Goal: Task Accomplishment & Management: Manage account settings

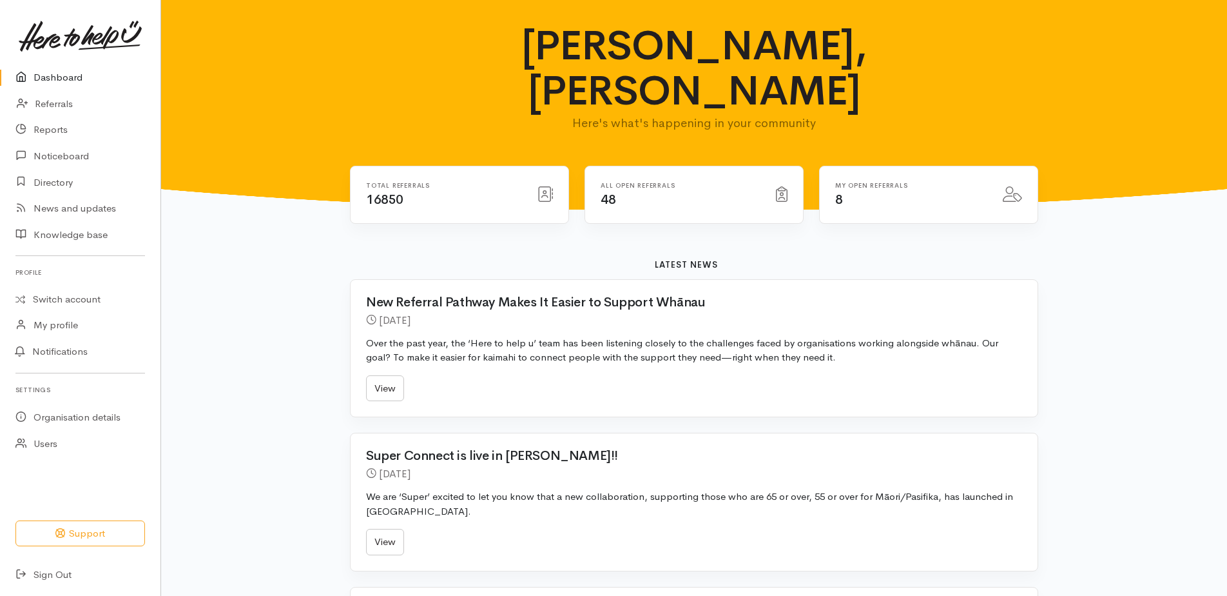
click at [58, 78] on link "Dashboard" at bounding box center [80, 77] width 160 height 26
click at [59, 102] on link "Referrals" at bounding box center [80, 104] width 160 height 26
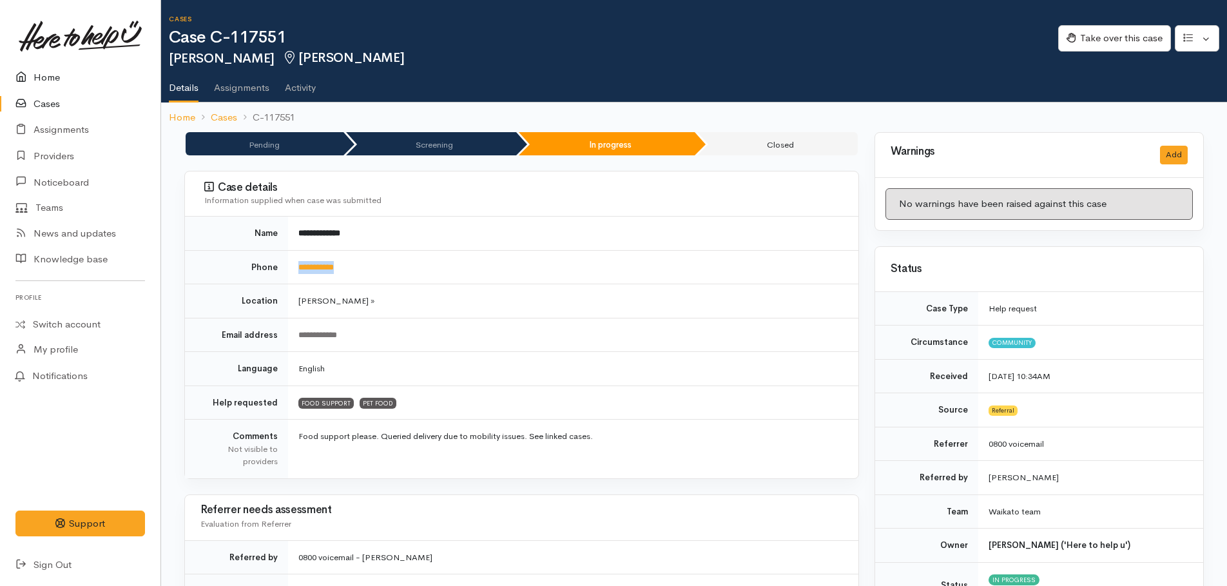
click at [50, 79] on link "Home" at bounding box center [80, 77] width 160 height 26
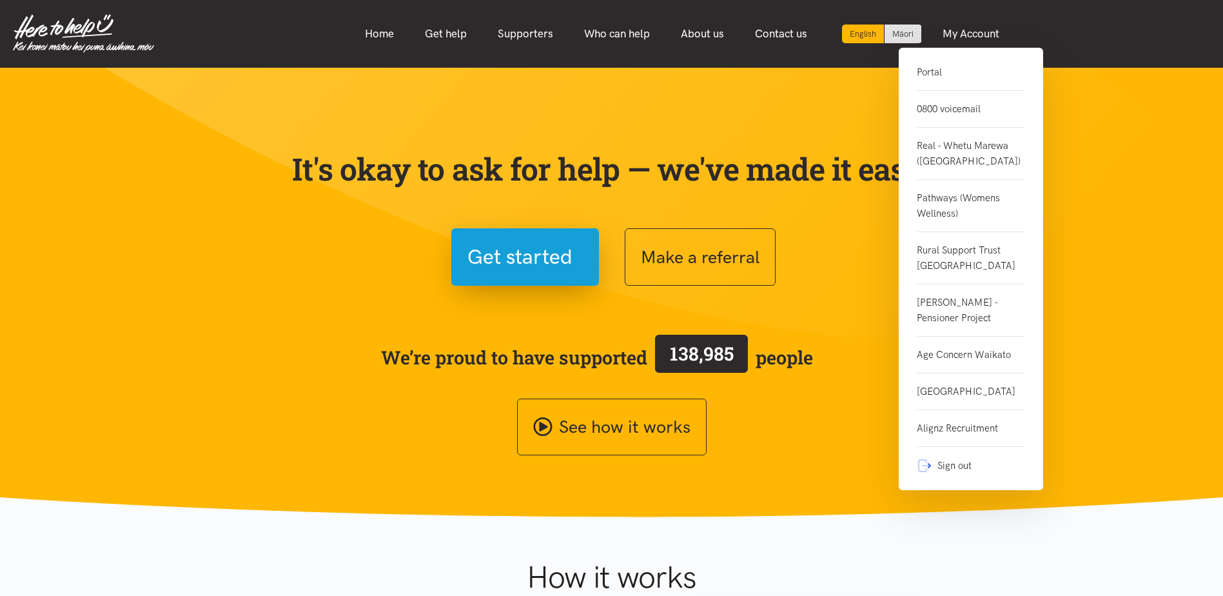
click at [938, 77] on link "Portal" at bounding box center [971, 77] width 108 height 26
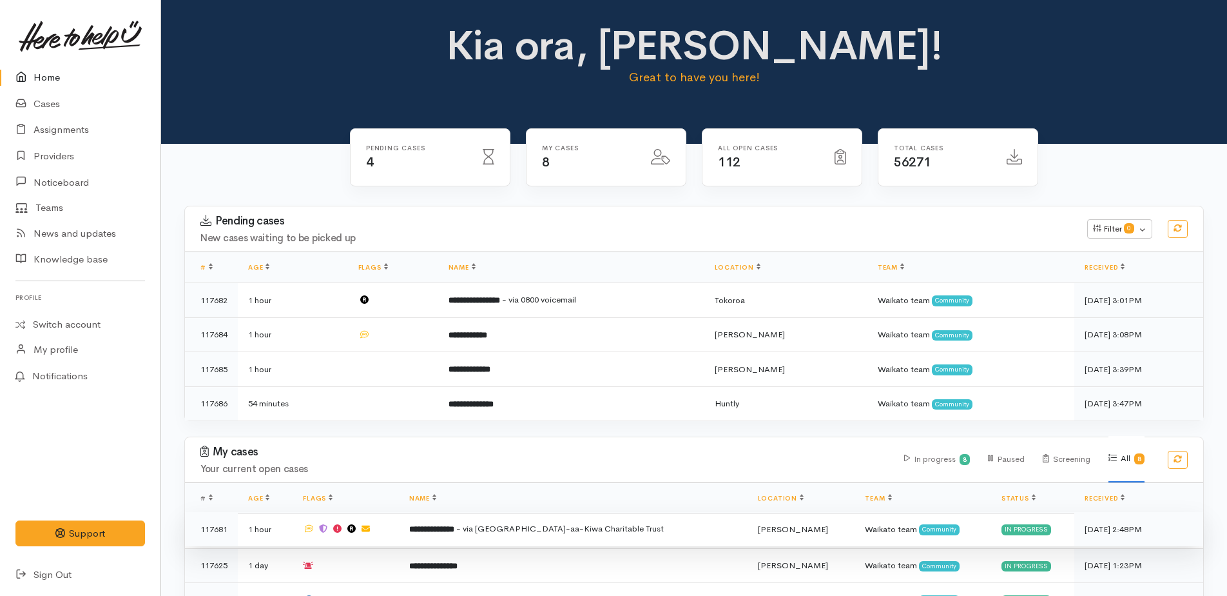
click at [604, 530] on span "- via Te Ngaakau-aa-Kiwa Charitable Trust" at bounding box center [560, 528] width 208 height 11
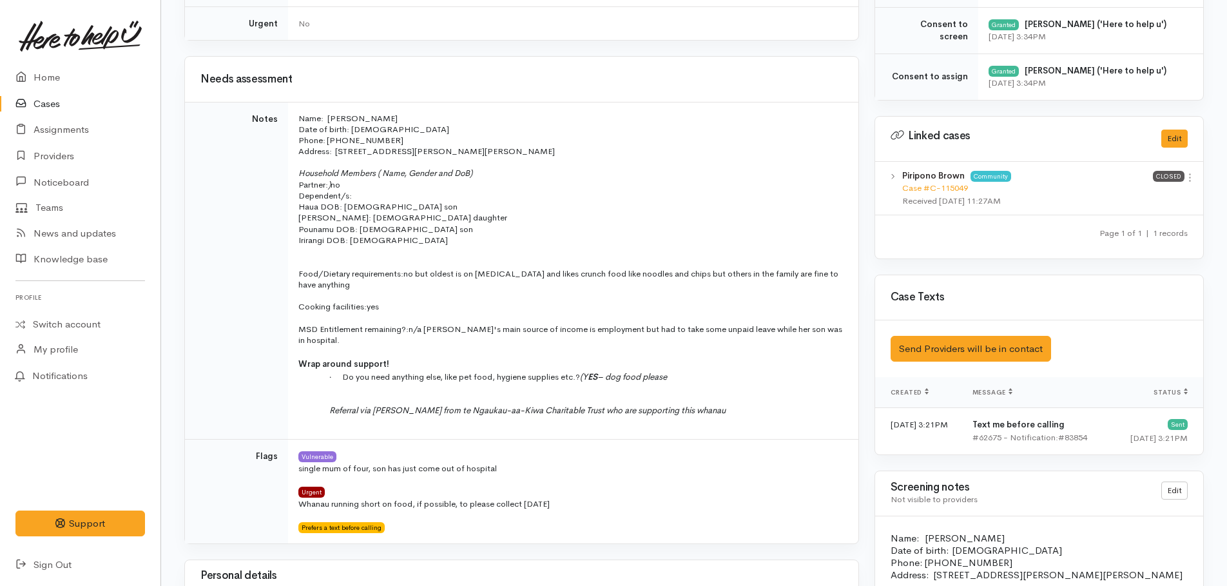
scroll to position [579, 0]
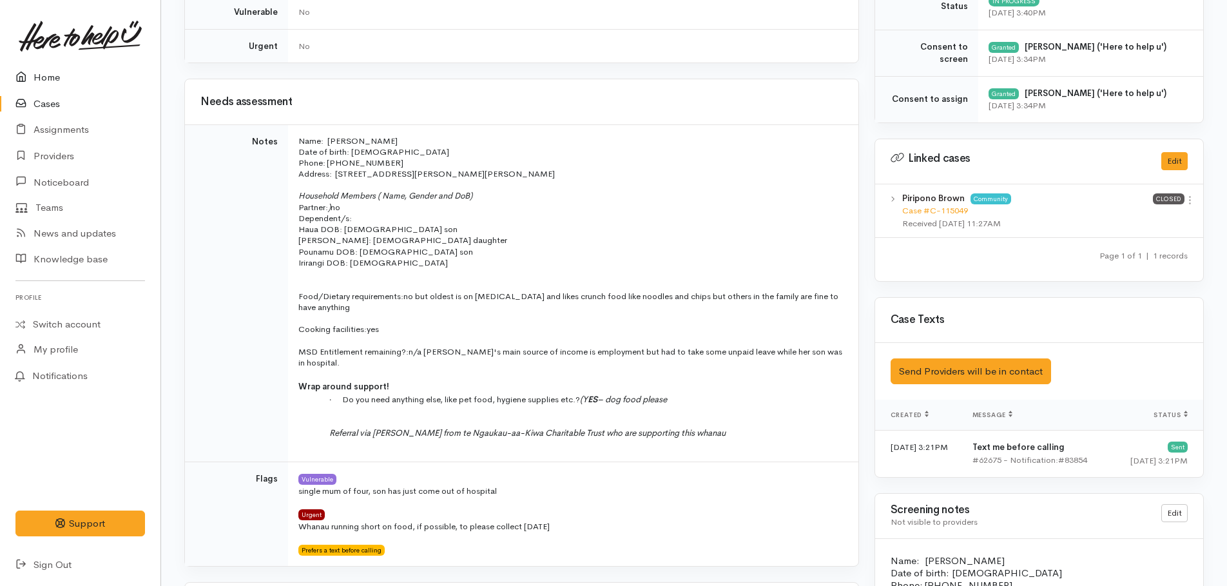
click at [44, 85] on link "Home" at bounding box center [80, 77] width 160 height 26
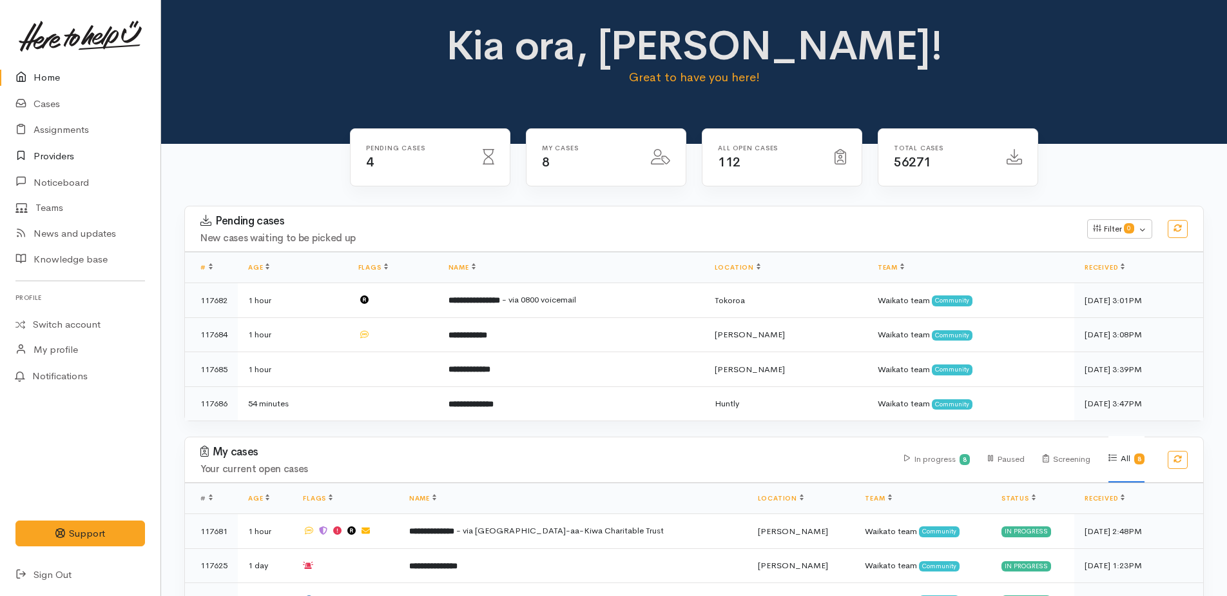
click at [59, 155] on link "Providers" at bounding box center [80, 156] width 160 height 26
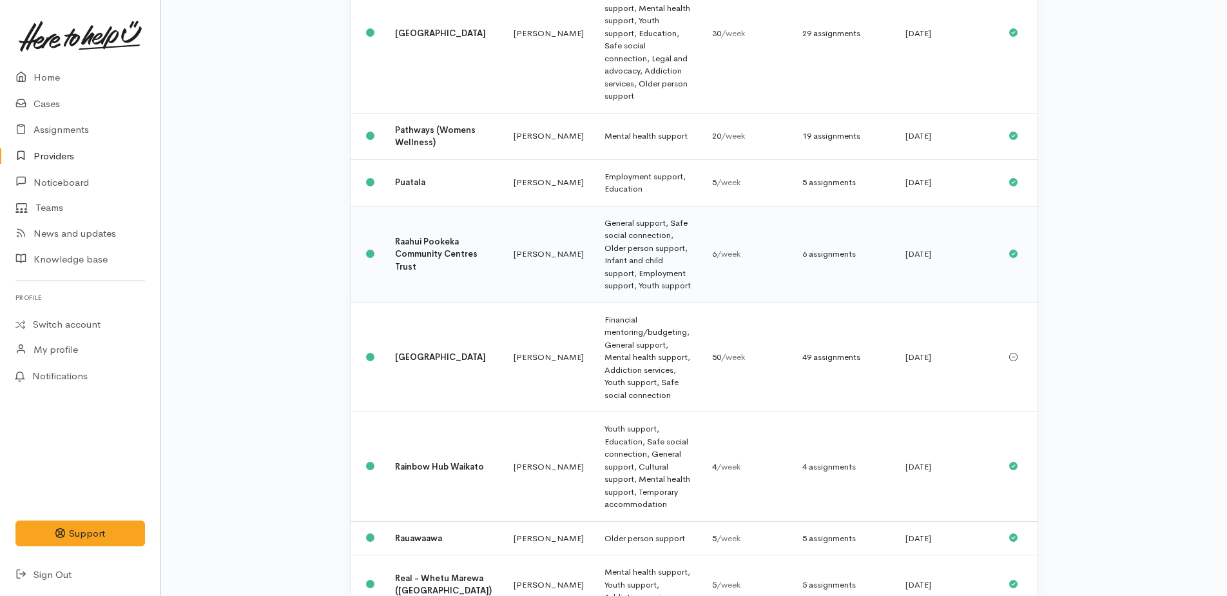
scroll to position [902, 0]
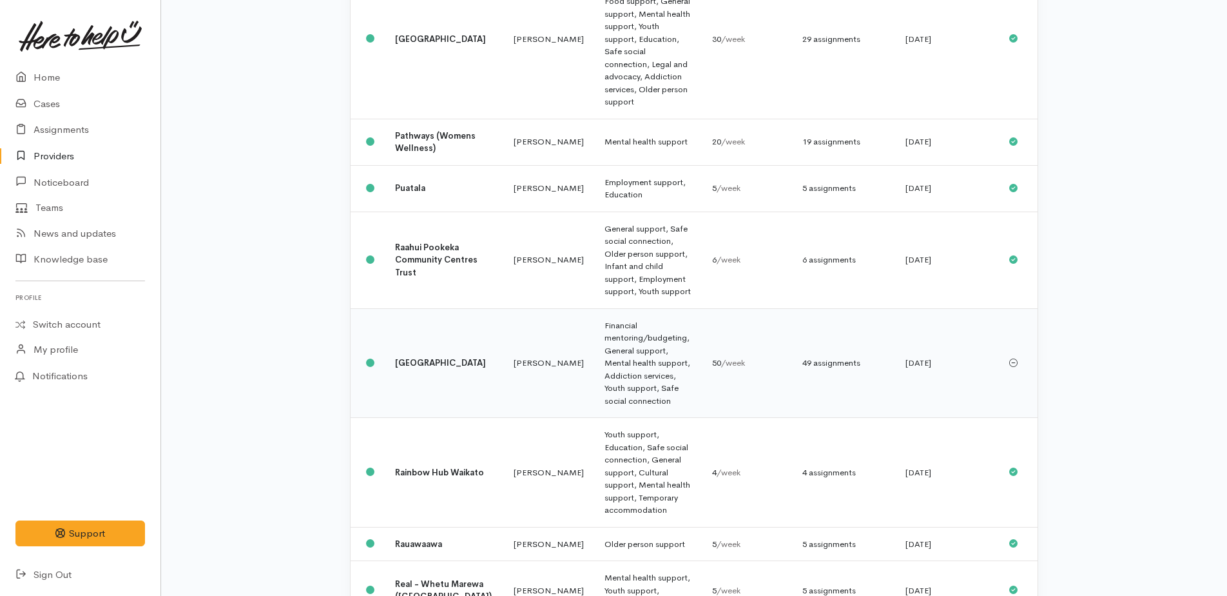
click at [420, 308] on td "[GEOGRAPHIC_DATA]" at bounding box center [444, 363] width 119 height 110
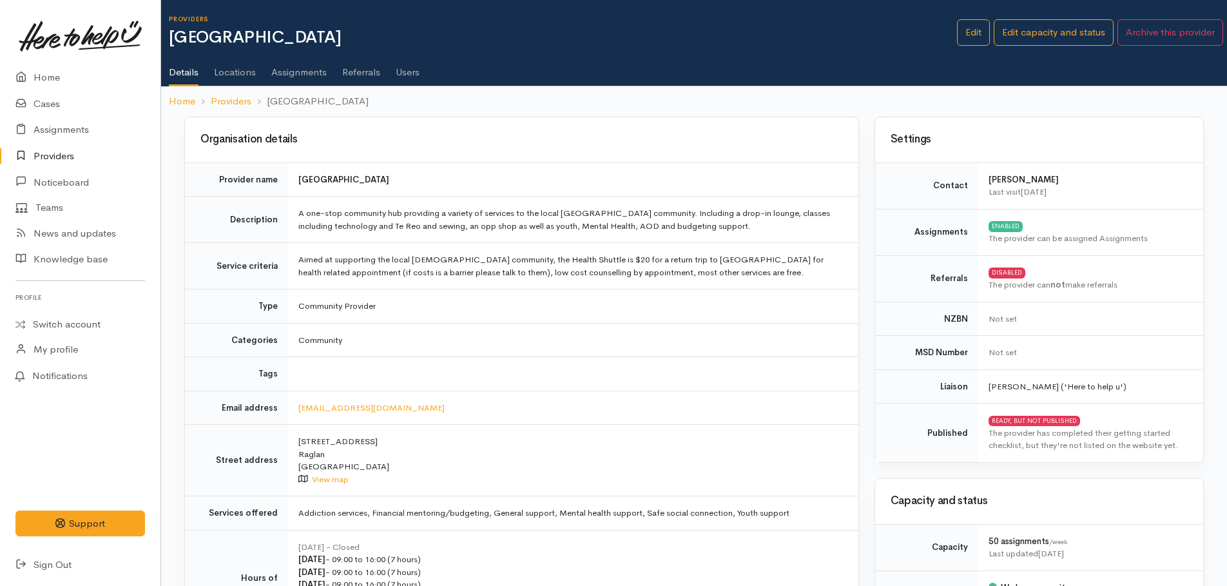
click at [299, 73] on link "Assignments" at bounding box center [298, 68] width 55 height 36
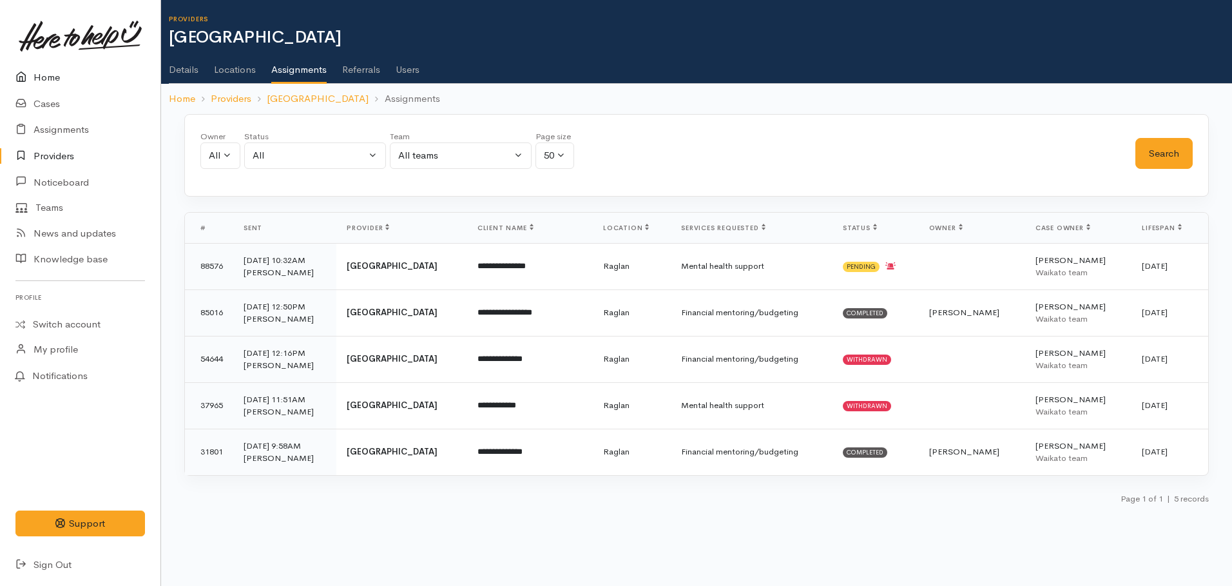
click at [44, 77] on link "Home" at bounding box center [80, 77] width 160 height 26
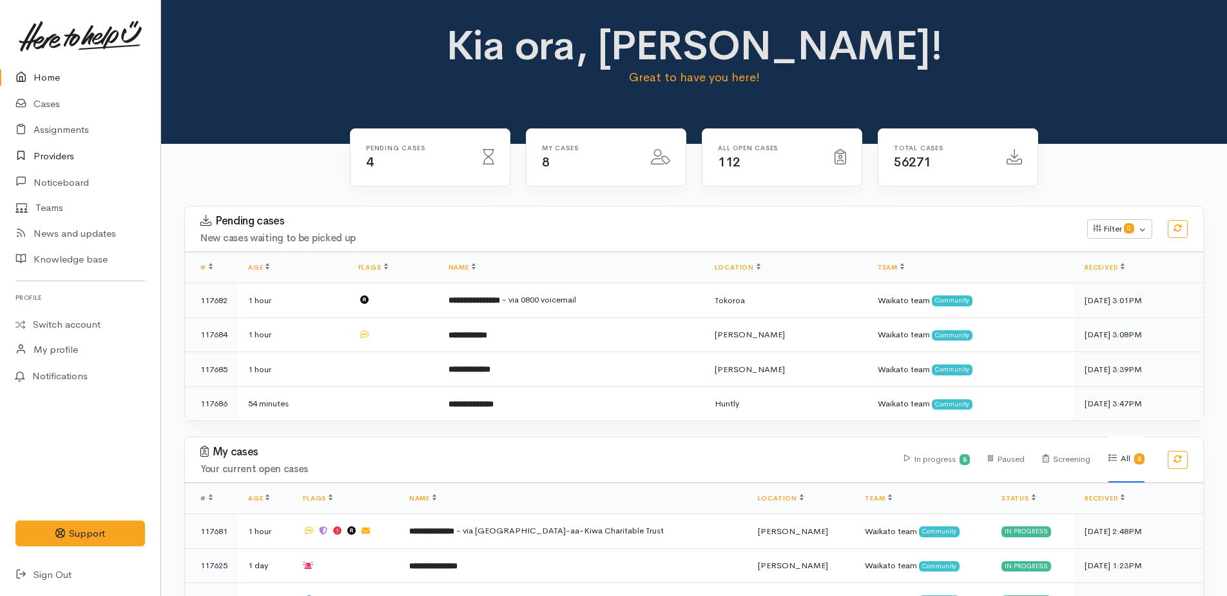
click at [62, 157] on link "Providers" at bounding box center [80, 156] width 160 height 26
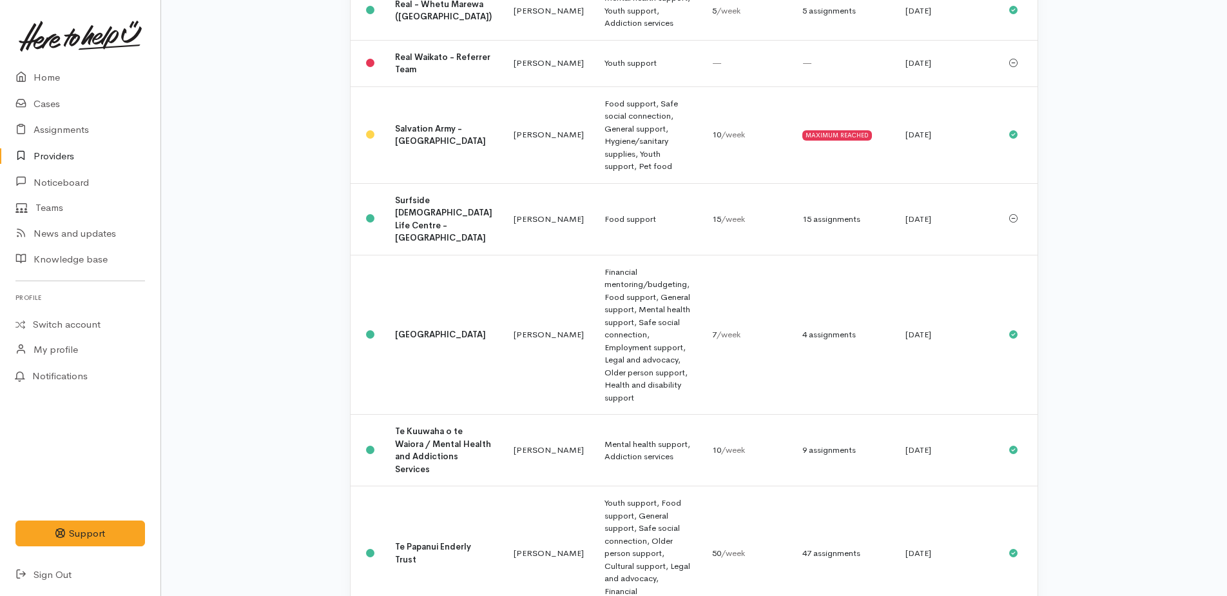
scroll to position [1482, 0]
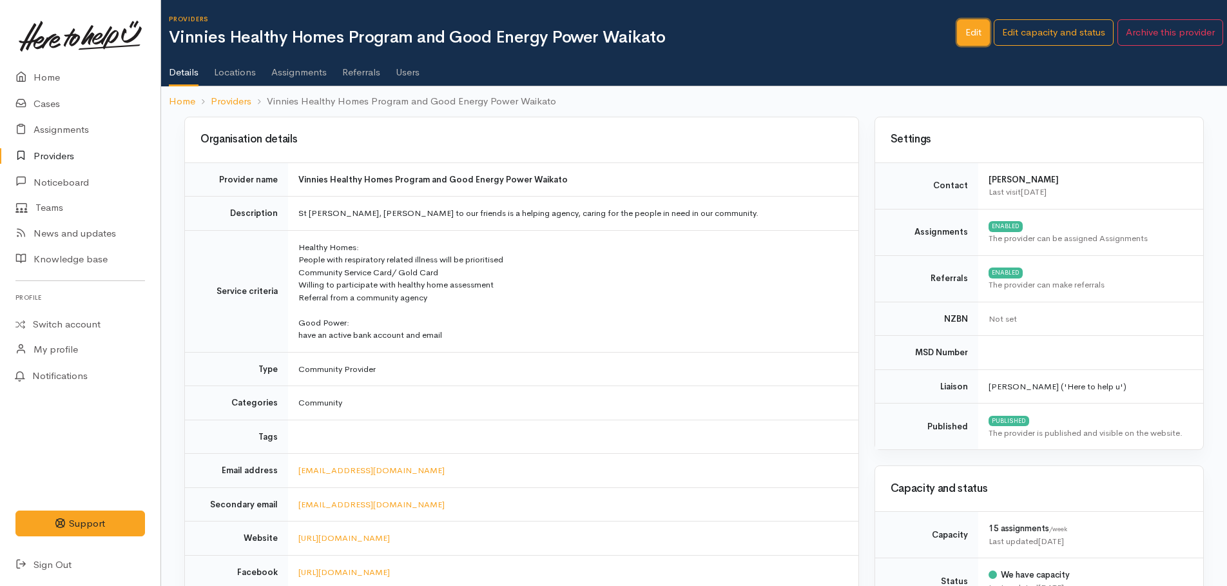
click at [982, 39] on link "Edit" at bounding box center [973, 32] width 33 height 26
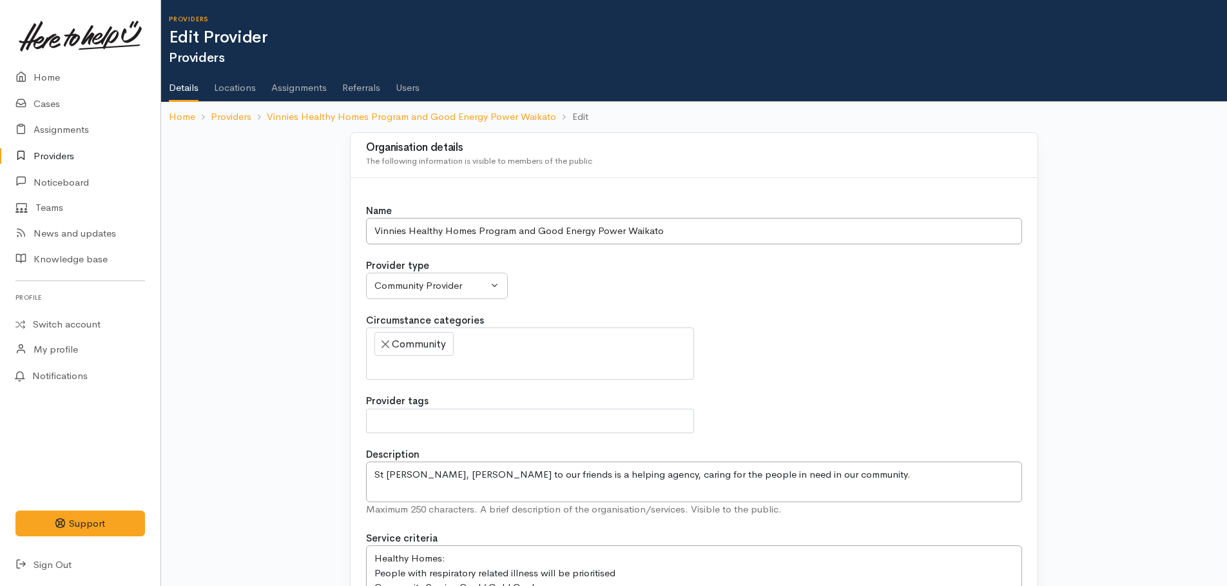
select select
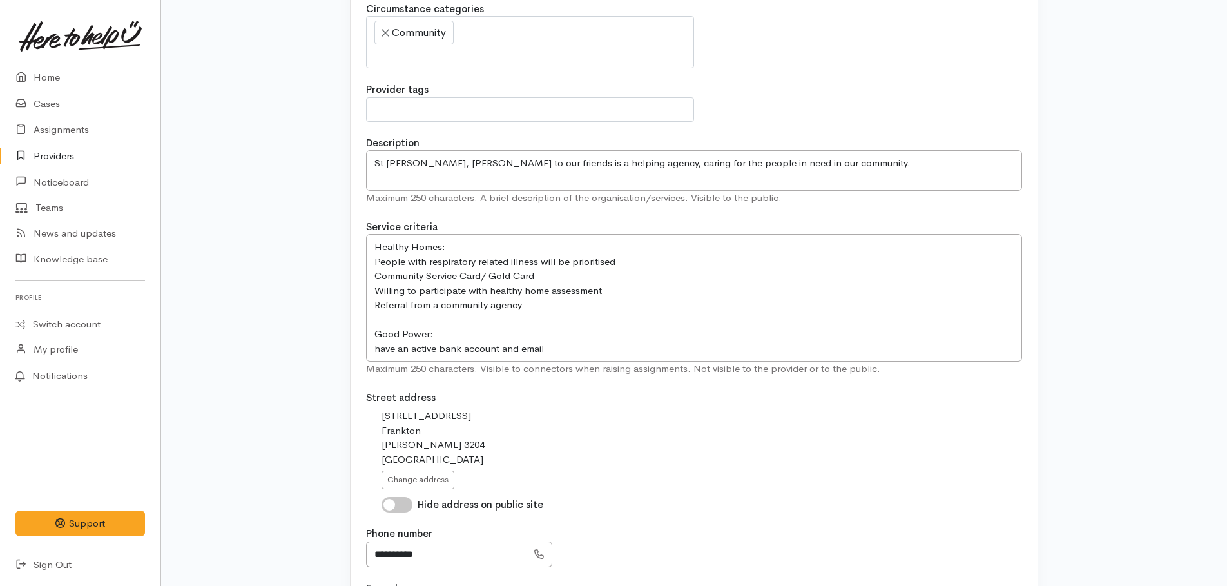
scroll to position [322, 0]
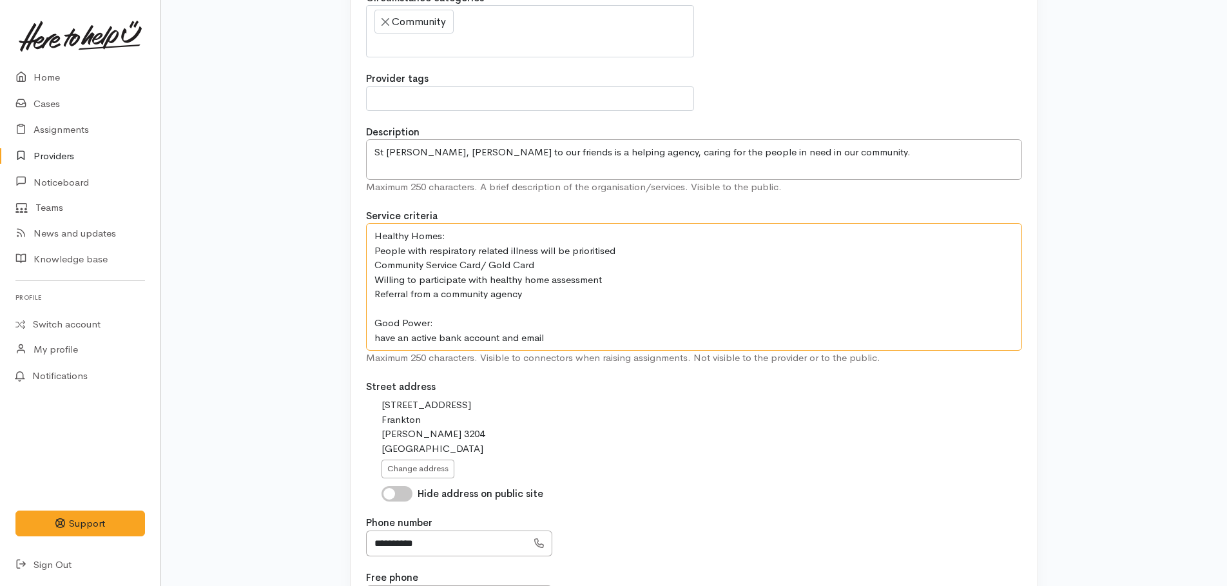
drag, startPoint x: 371, startPoint y: 296, endPoint x: 523, endPoint y: 295, distance: 152.1
click at [523, 295] on textarea "Healthy Homes: People with respiratory related illness will be prioritised Comm…" at bounding box center [694, 287] width 656 height 128
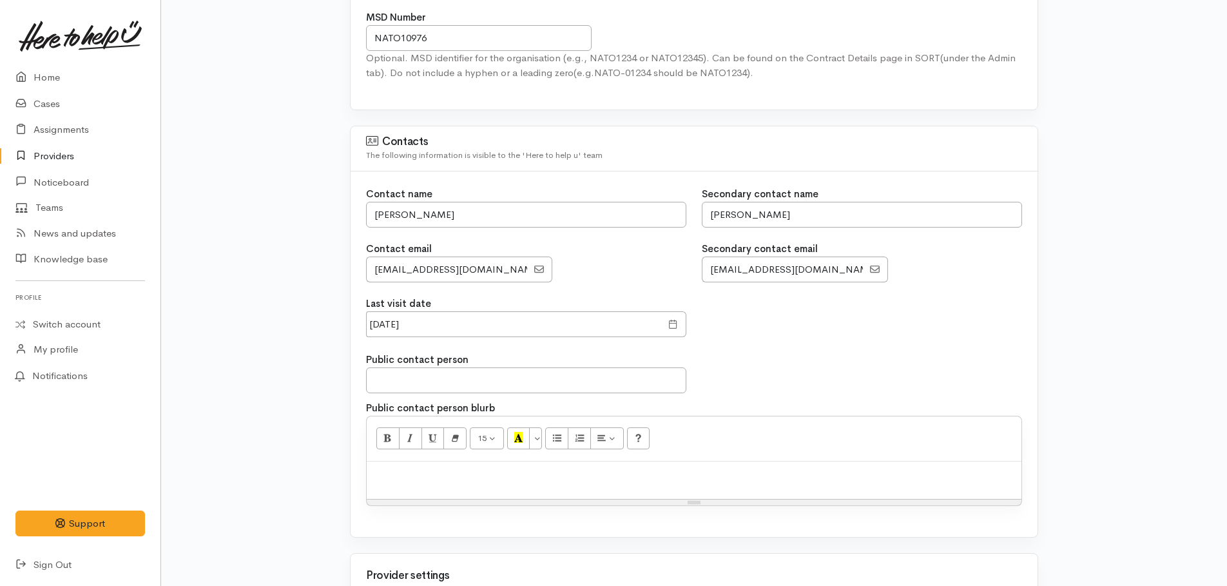
scroll to position [1096, 0]
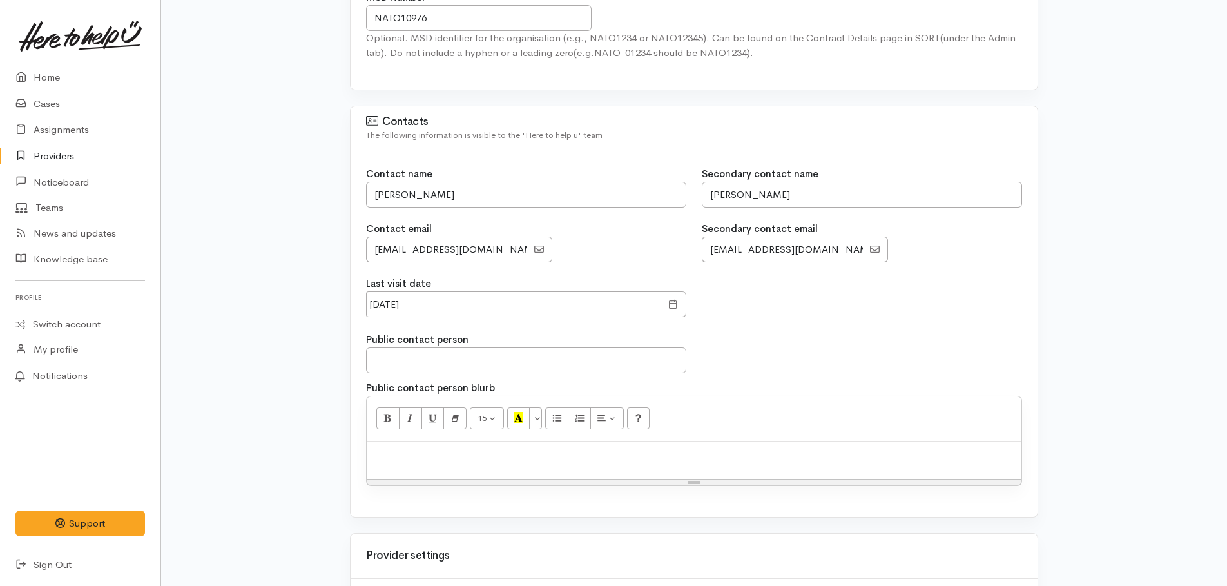
type textarea "Healthy Homes: People with respiratory related illness will be prioritised Comm…"
click at [468, 195] on input "Kellah Samuels" at bounding box center [526, 195] width 320 height 26
type input "K"
click at [462, 203] on input "Ashly" at bounding box center [526, 195] width 320 height 26
type input "[PERSON_NAME]"
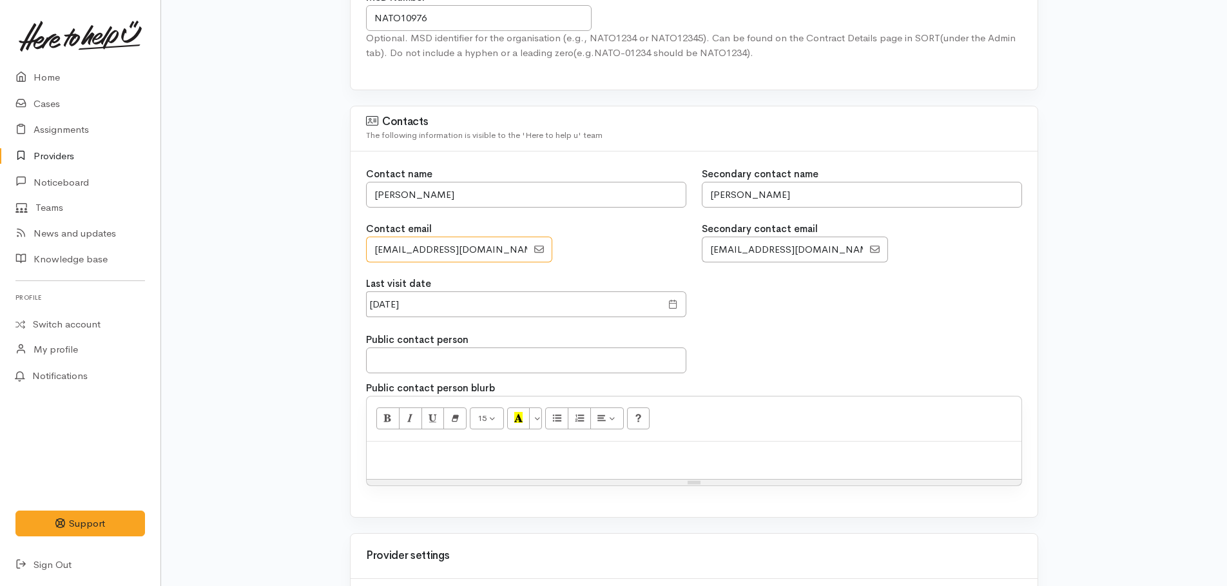
scroll to position [0, 10]
drag, startPoint x: 373, startPoint y: 245, endPoint x: 526, endPoint y: 260, distance: 154.1
click at [526, 260] on input "EmailAddress" at bounding box center [446, 250] width 161 height 26
type input "a"
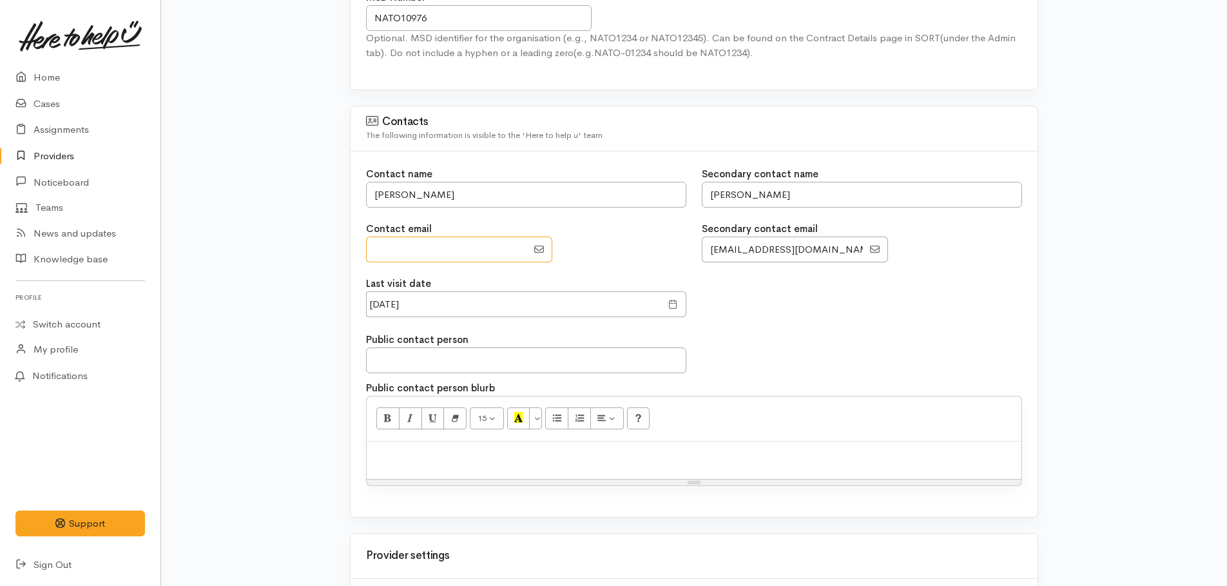
paste input "[EMAIL_ADDRESS][DOMAIN_NAME]"
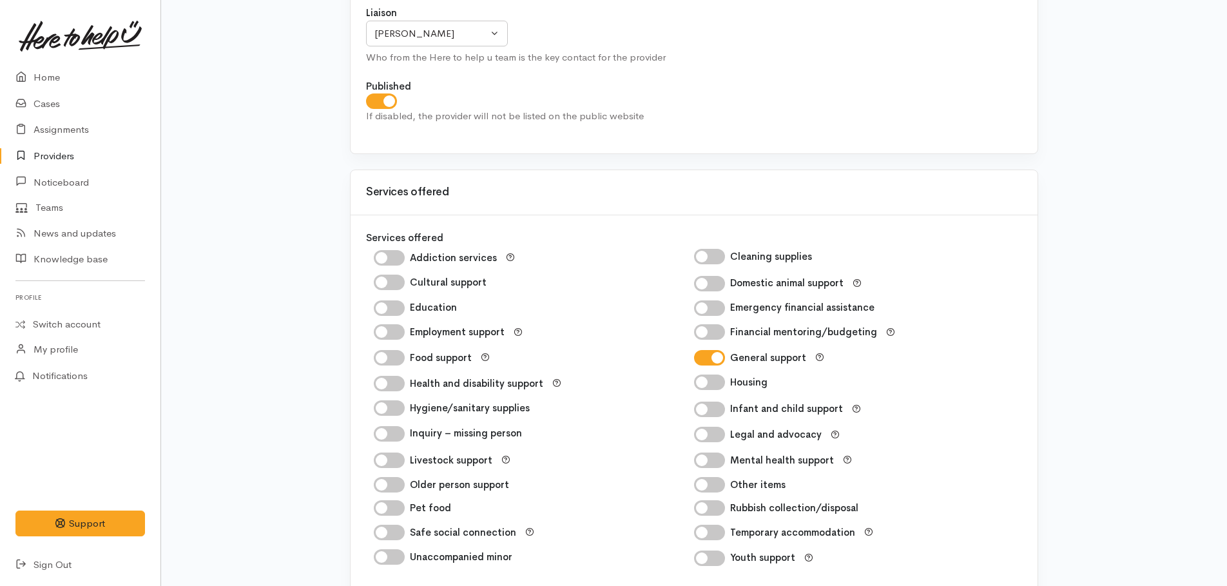
scroll to position [2063, 0]
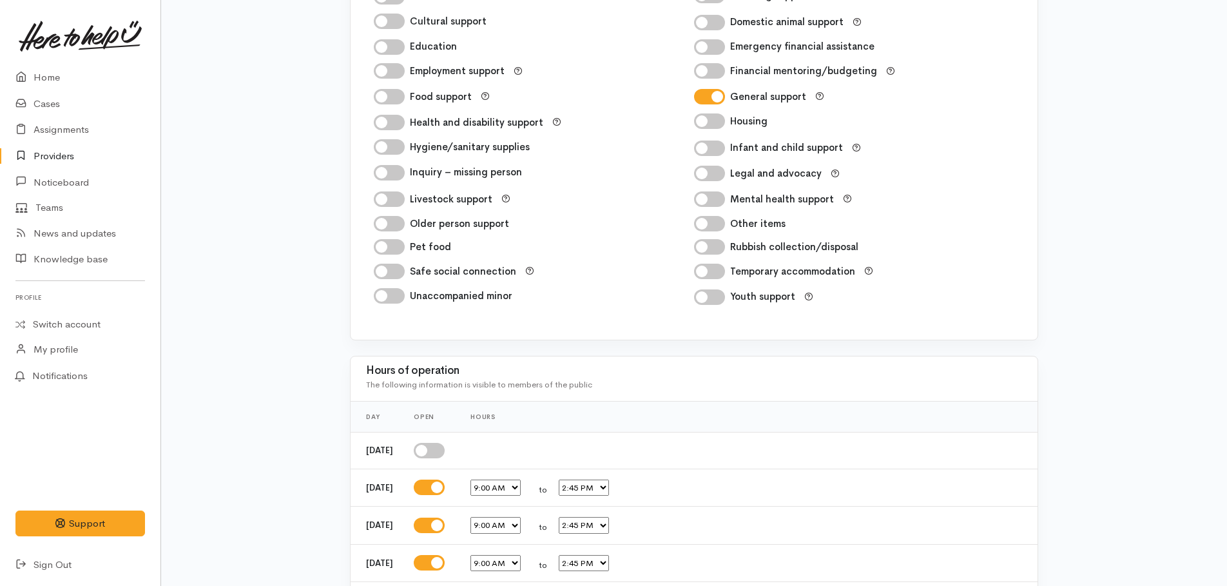
type input "[EMAIL_ADDRESS][DOMAIN_NAME]"
click at [703, 122] on input "Housing" at bounding box center [709, 120] width 31 height 15
checkbox input "true"
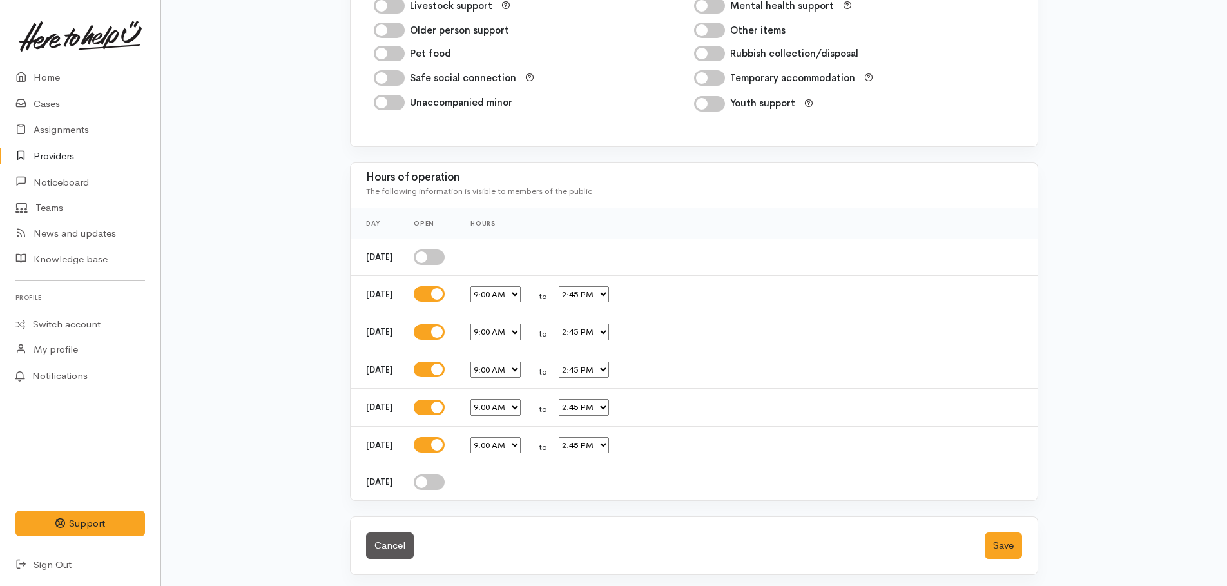
scroll to position [2260, 0]
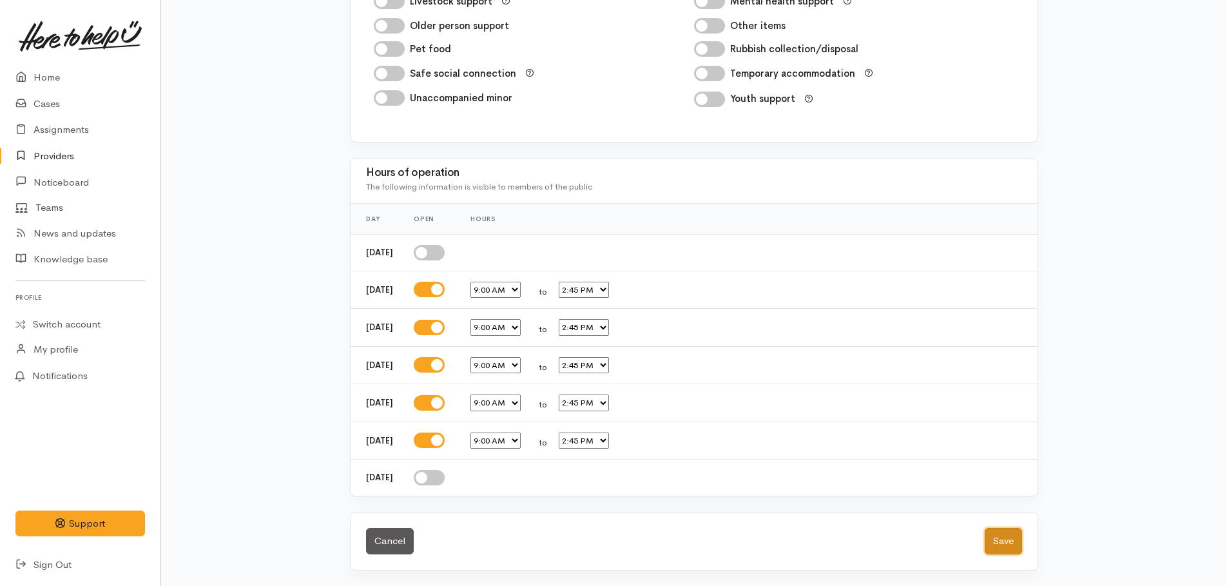
click at [1005, 549] on button "Save" at bounding box center [1003, 541] width 37 height 26
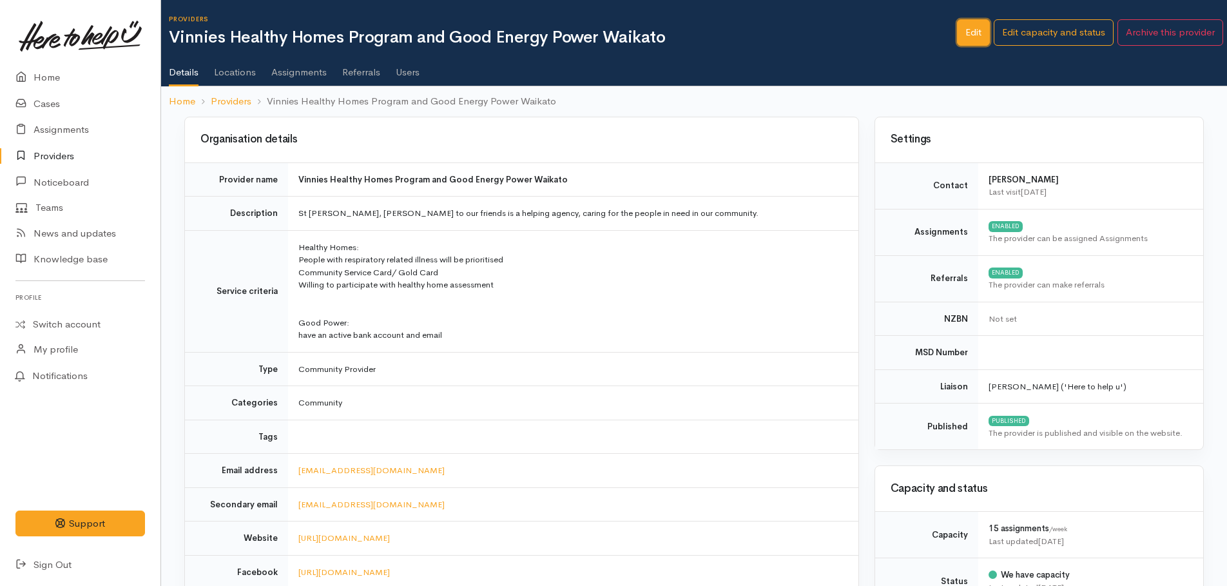
click at [967, 37] on link "Edit" at bounding box center [973, 32] width 33 height 26
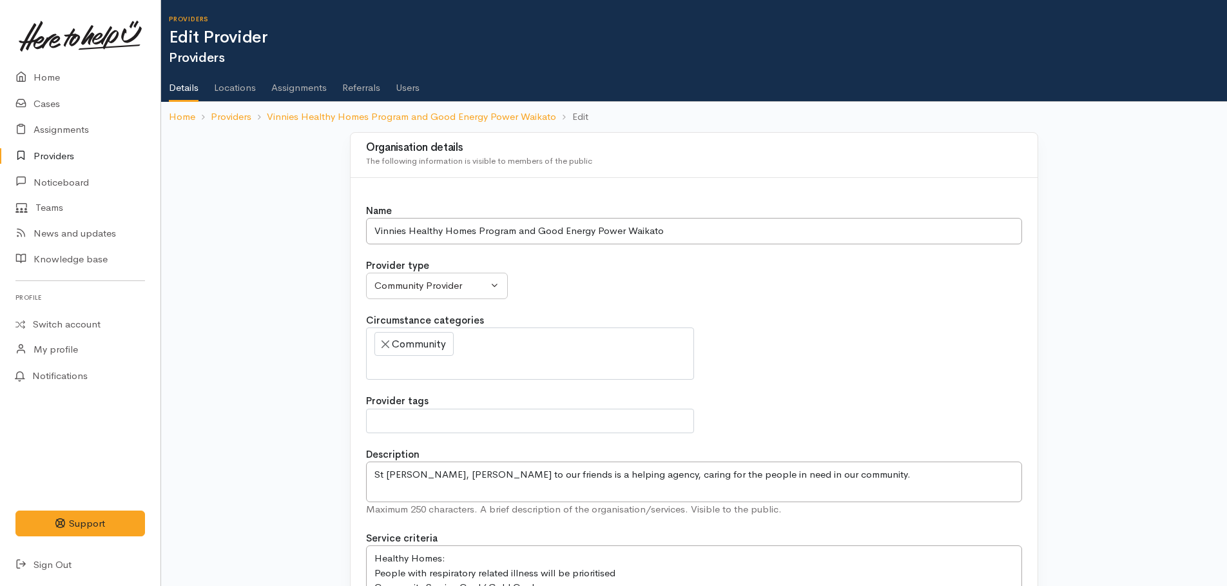
select select
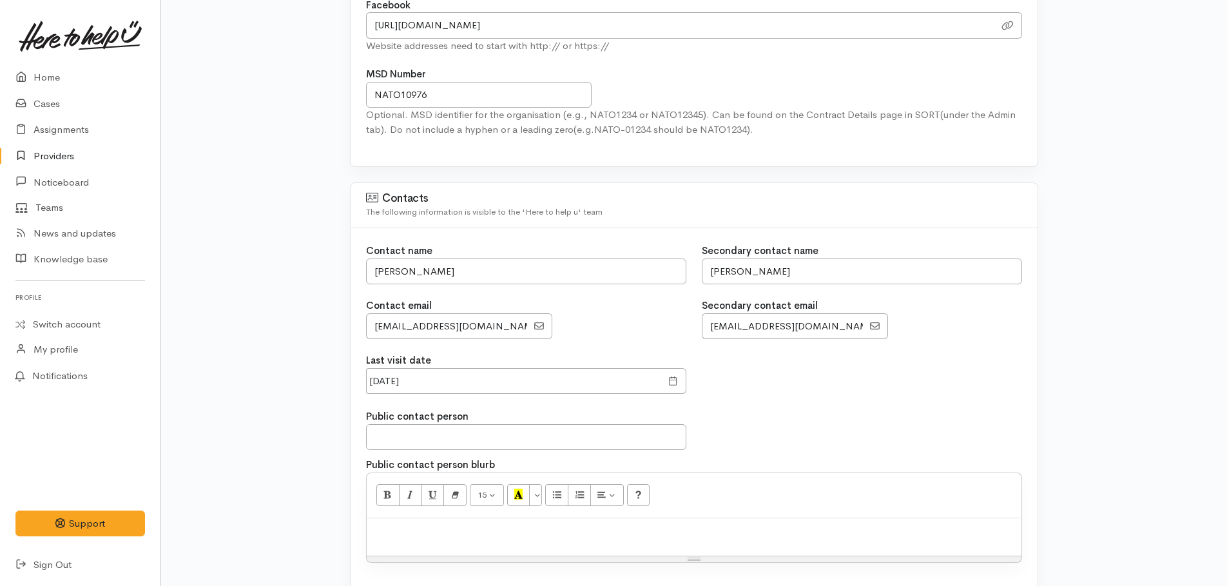
scroll to position [1031, 0]
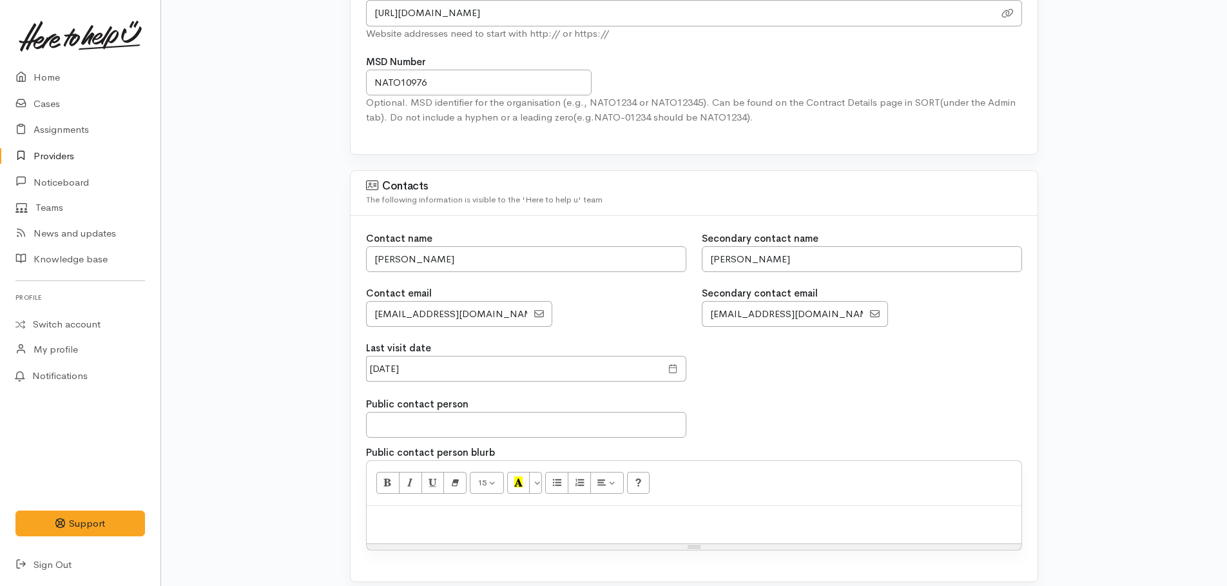
click at [677, 370] on span at bounding box center [673, 369] width 10 height 15
click at [673, 371] on span at bounding box center [673, 369] width 10 height 15
click at [529, 371] on input "30 Jan 2025" at bounding box center [513, 369] width 295 height 26
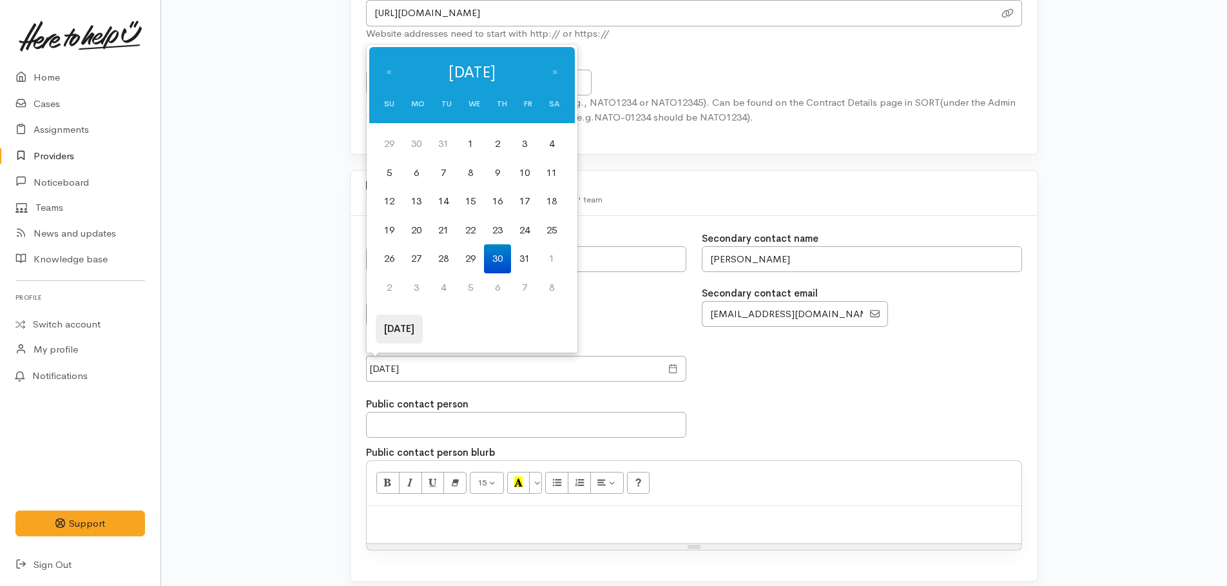
click at [394, 329] on th "Today" at bounding box center [399, 329] width 47 height 29
click at [502, 171] on td "11" at bounding box center [497, 173] width 27 height 29
type input "11 Sep 2025"
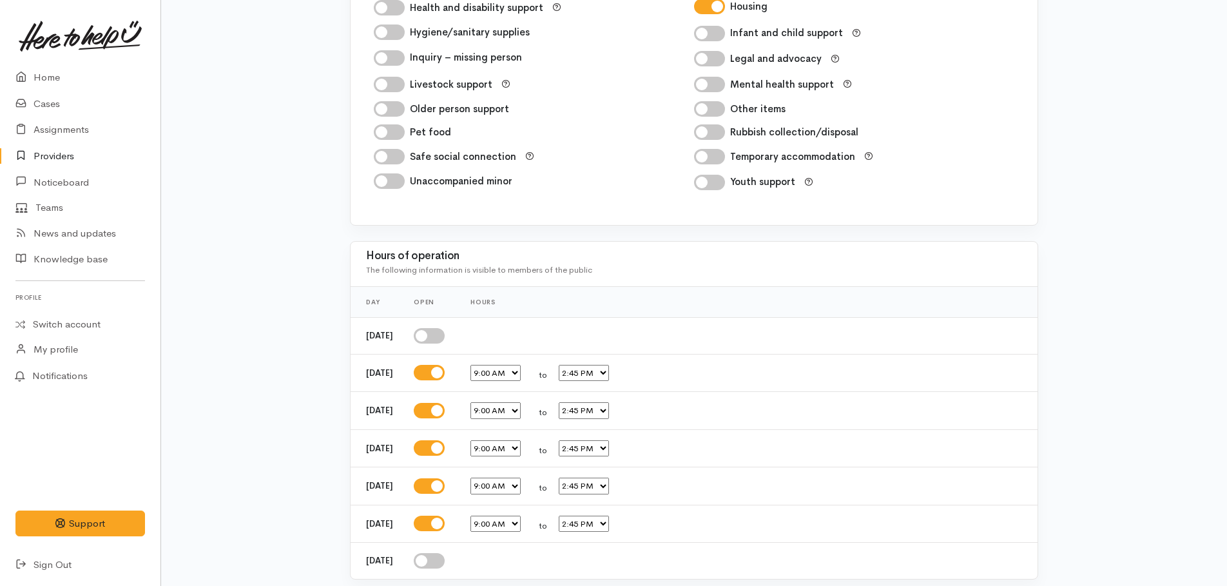
scroll to position [2260, 0]
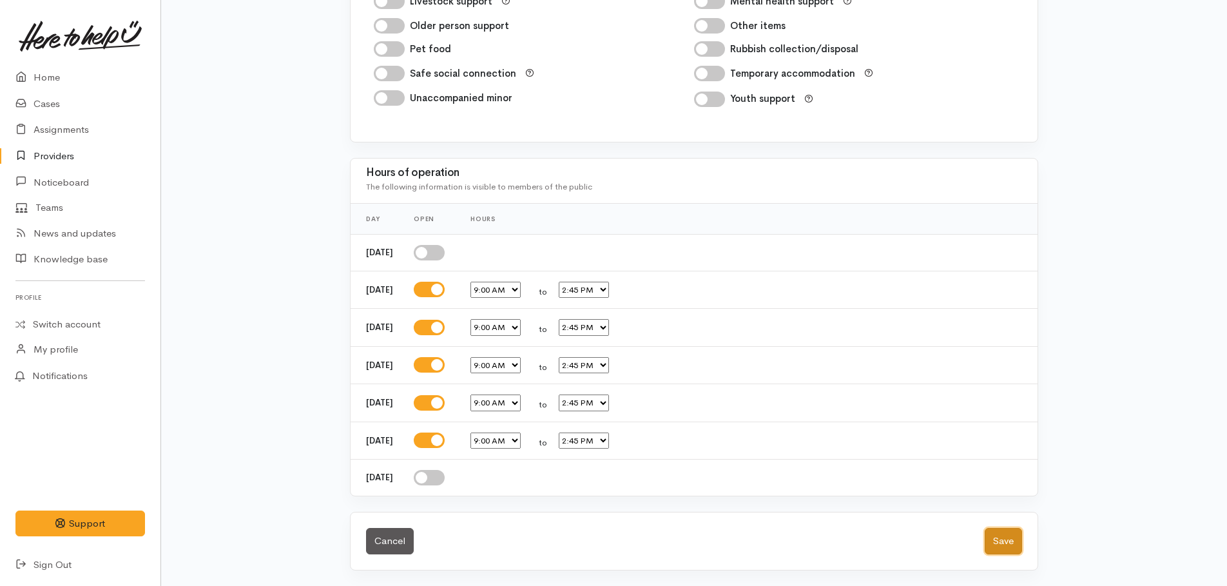
click at [1004, 538] on button "Save" at bounding box center [1003, 541] width 37 height 26
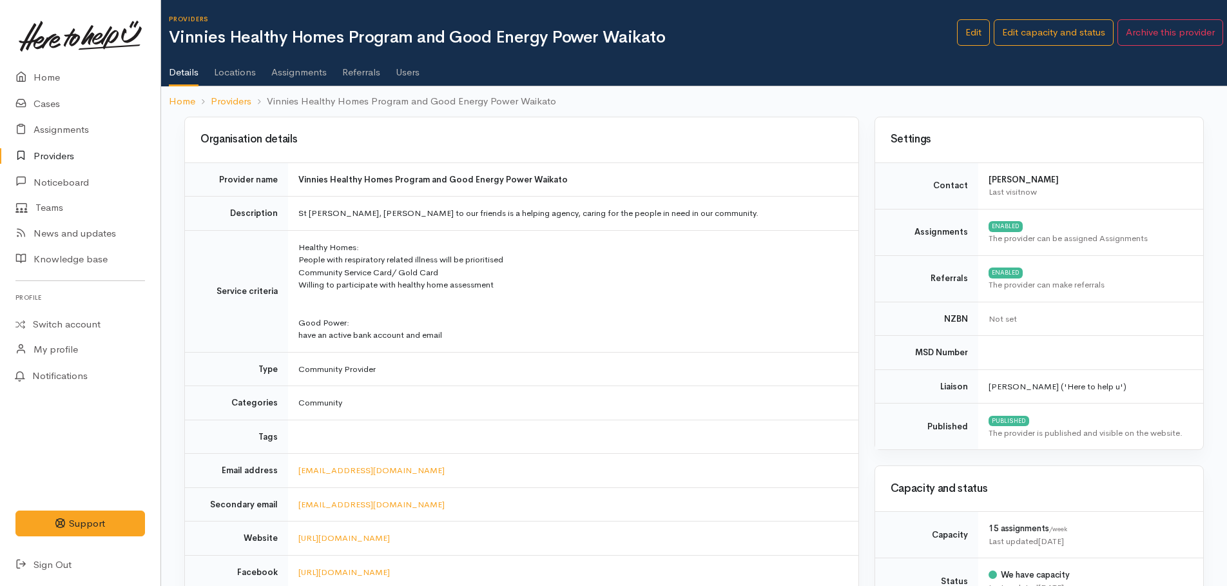
click at [244, 74] on link "Locations" at bounding box center [235, 68] width 42 height 36
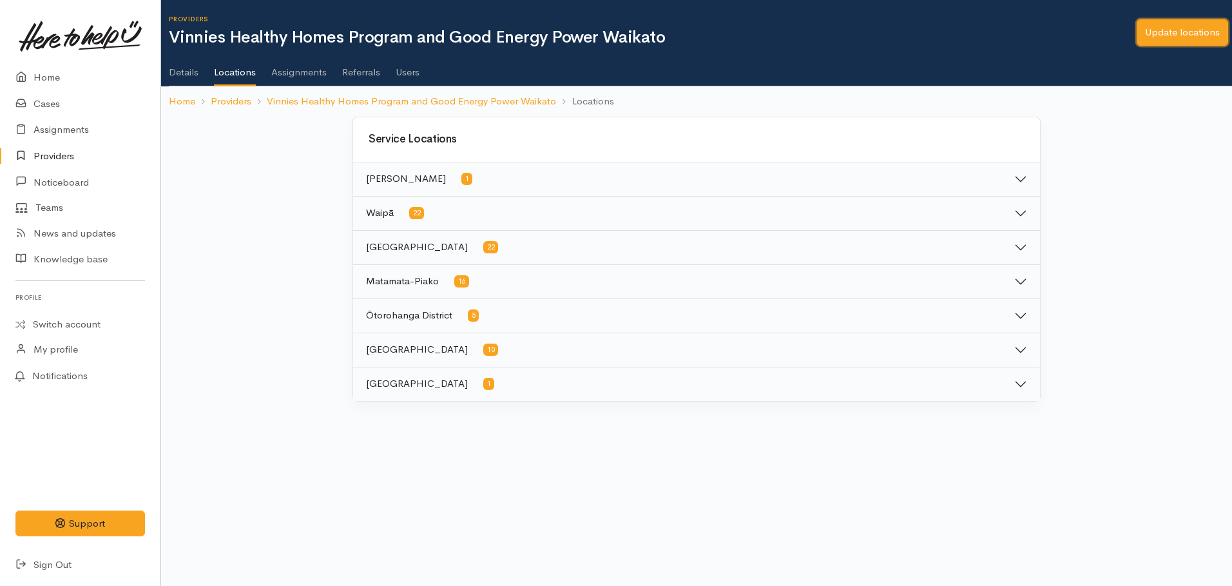
click at [1167, 39] on link "Update locations" at bounding box center [1183, 32] width 92 height 26
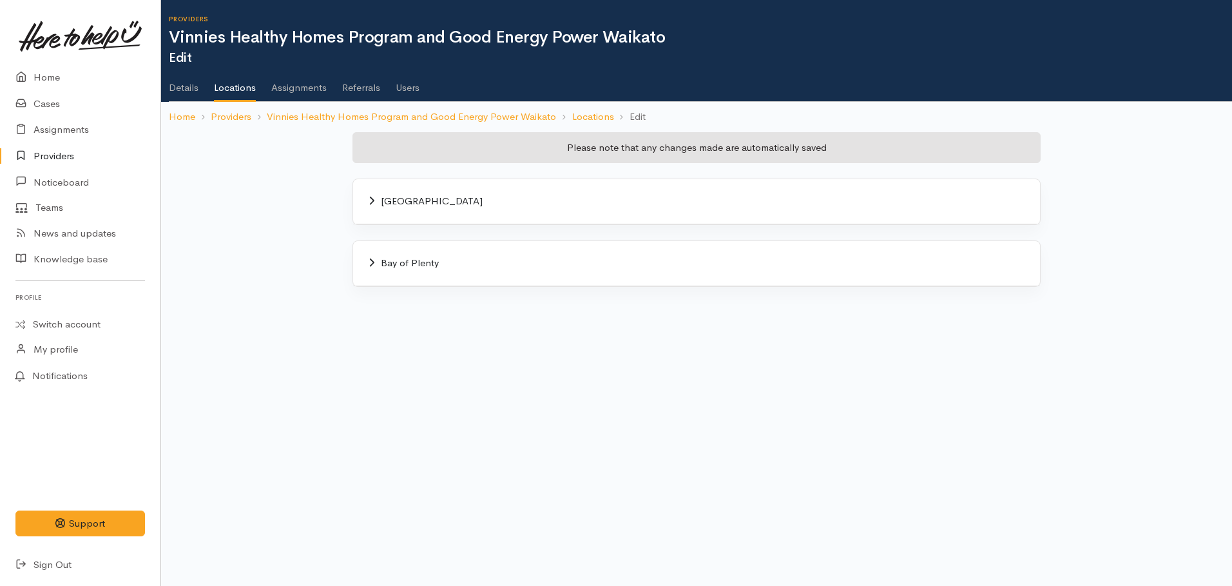
click at [369, 201] on icon at bounding box center [372, 201] width 6 height 10
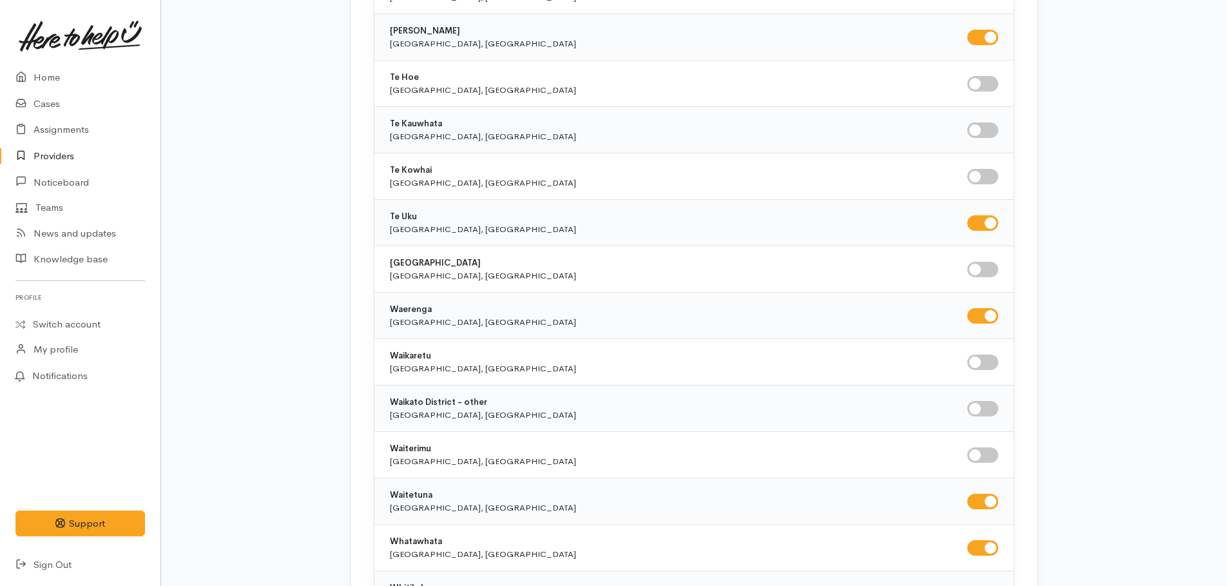
scroll to position [2643, 0]
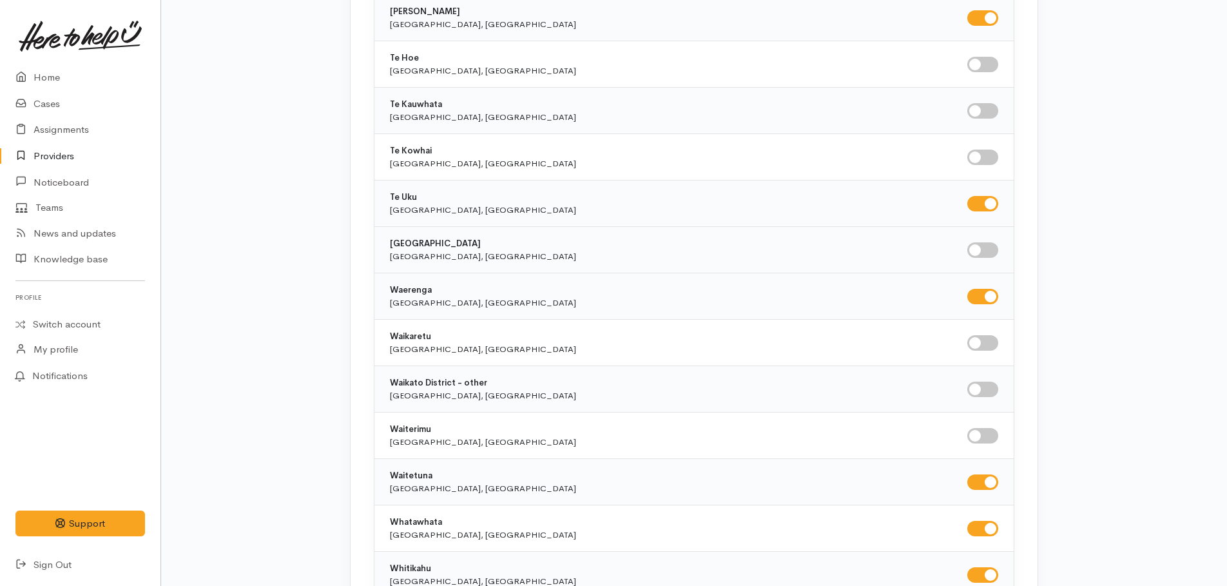
click at [972, 249] on input "checkbox" at bounding box center [982, 249] width 31 height 15
checkbox input "true"
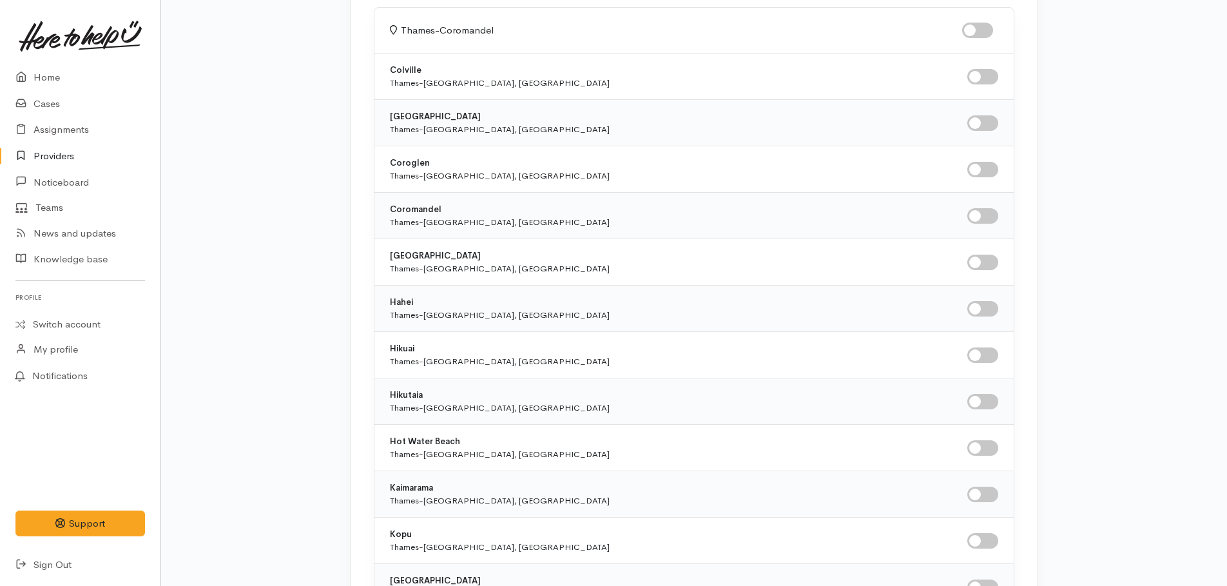
scroll to position [3223, 0]
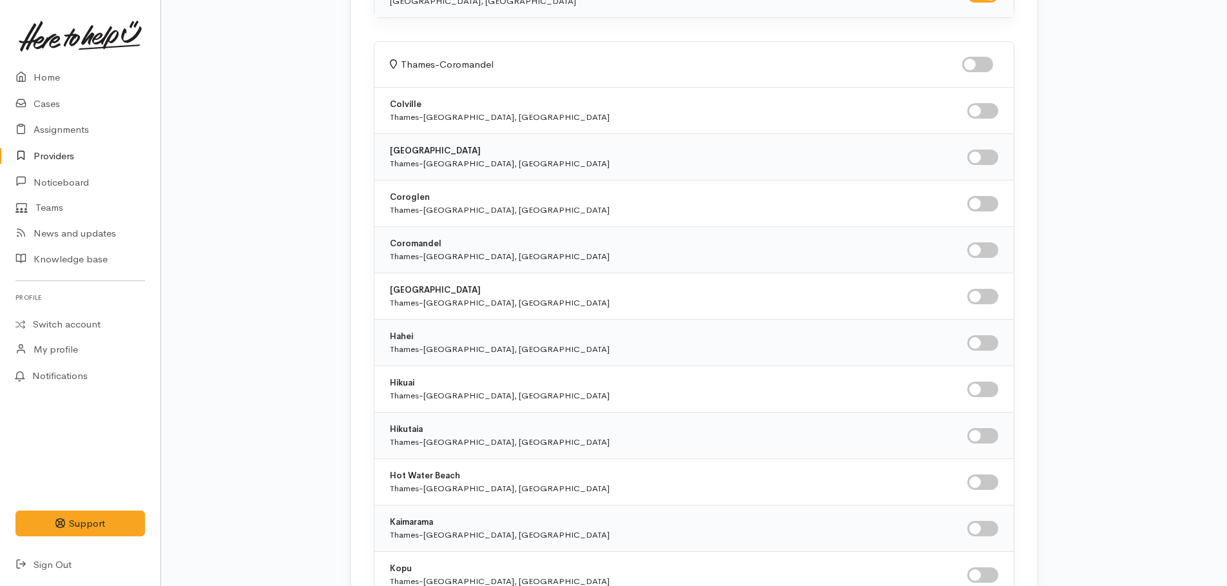
click at [973, 252] on input "checkbox" at bounding box center [982, 249] width 31 height 15
checkbox input "true"
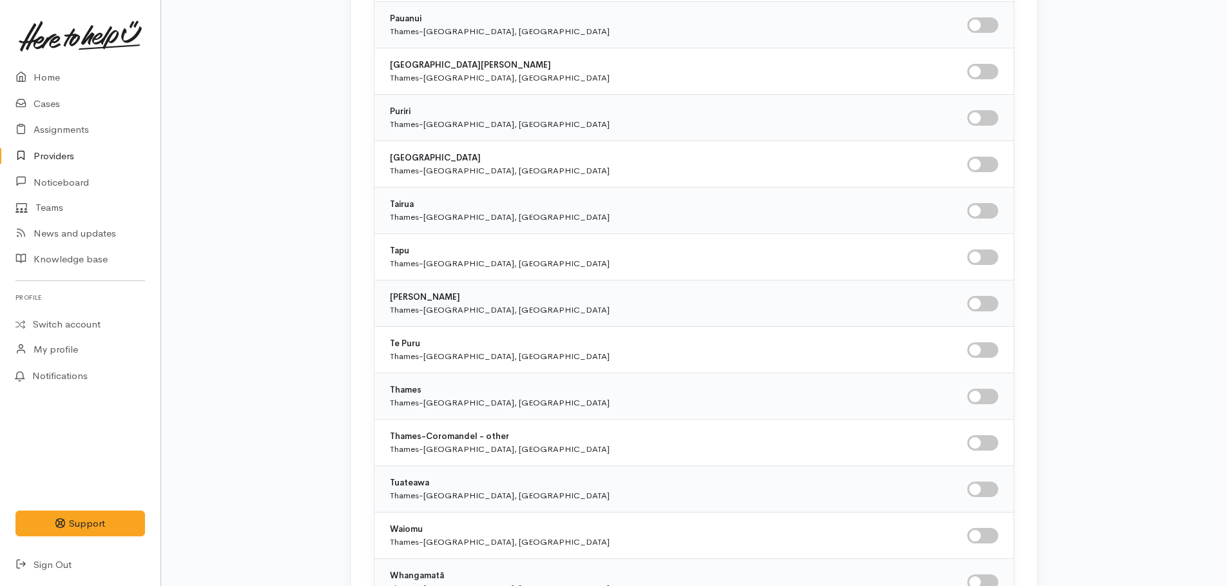
scroll to position [4125, 0]
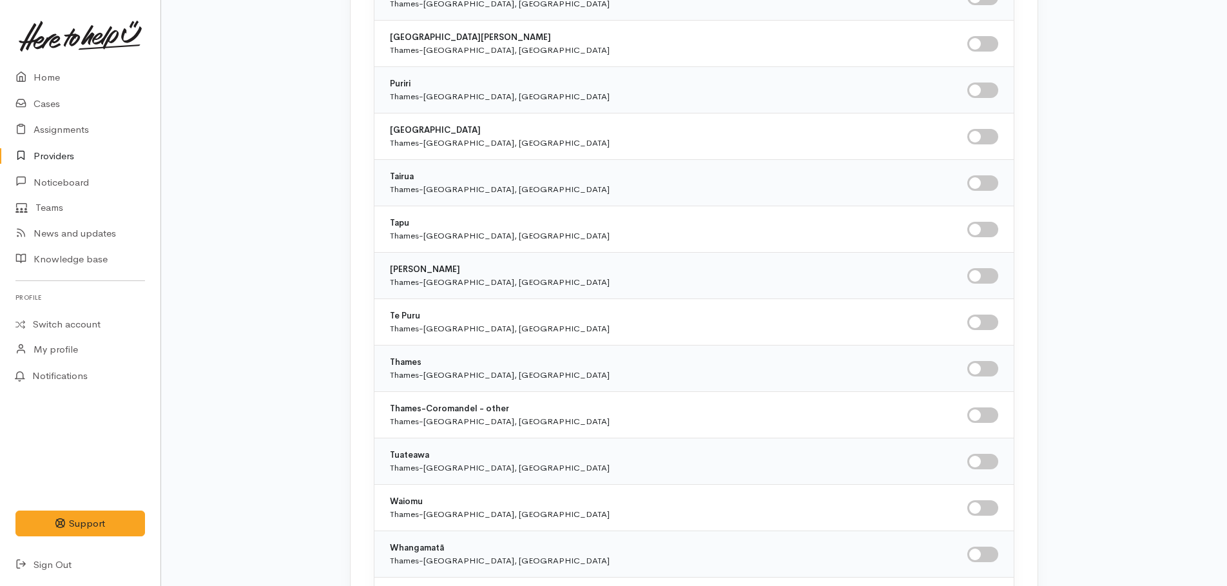
click at [980, 367] on input "checkbox" at bounding box center [982, 368] width 31 height 15
checkbox input "true"
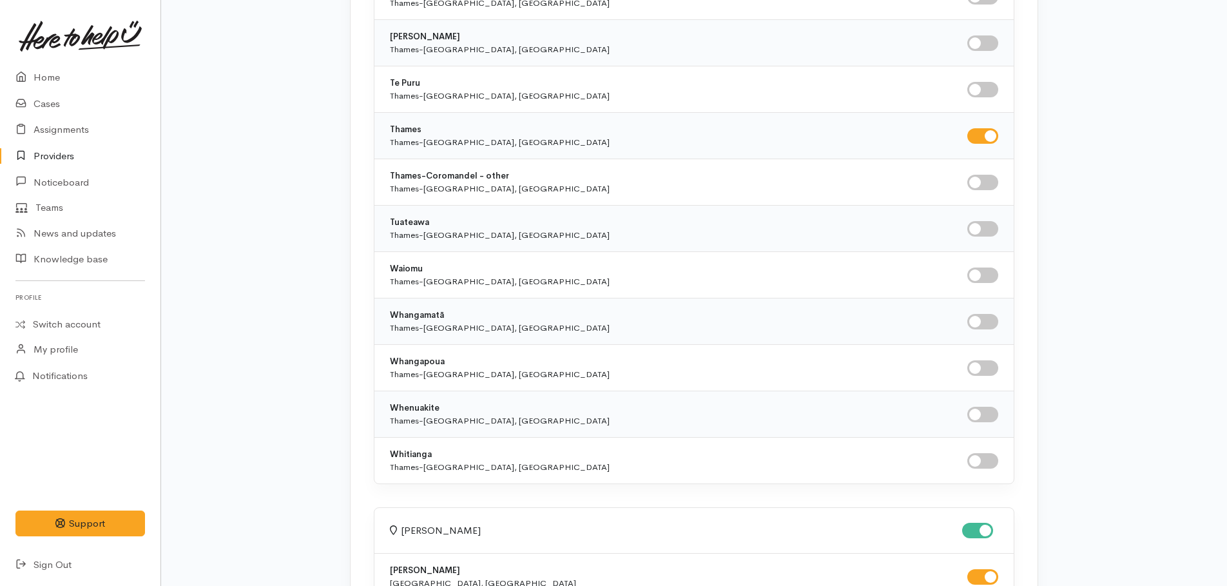
scroll to position [4383, 0]
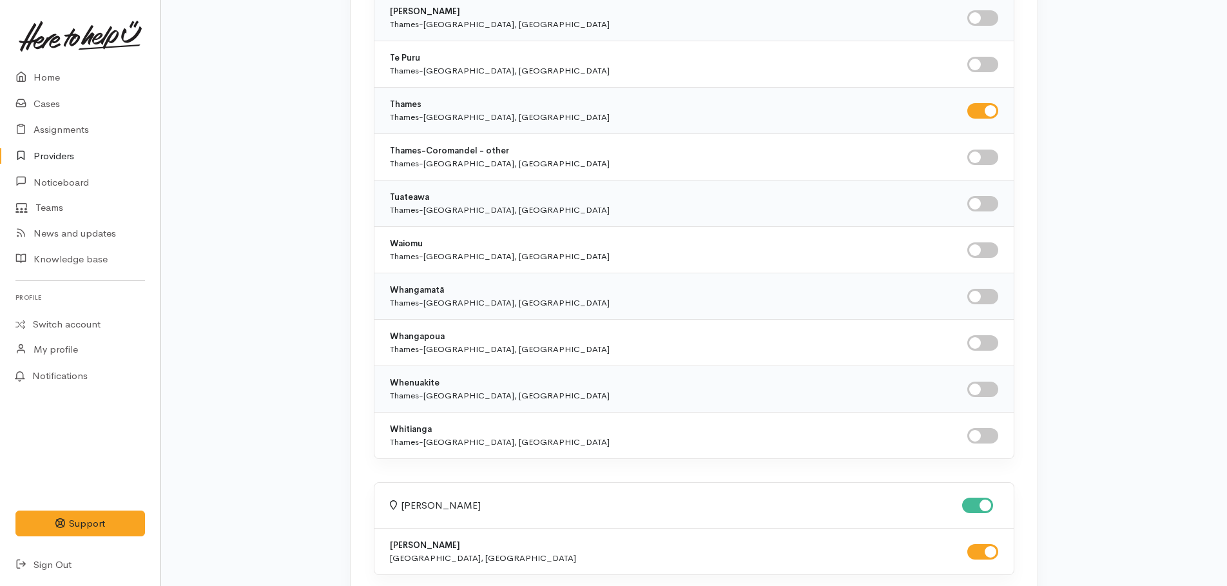
click at [974, 300] on input "checkbox" at bounding box center [982, 296] width 31 height 15
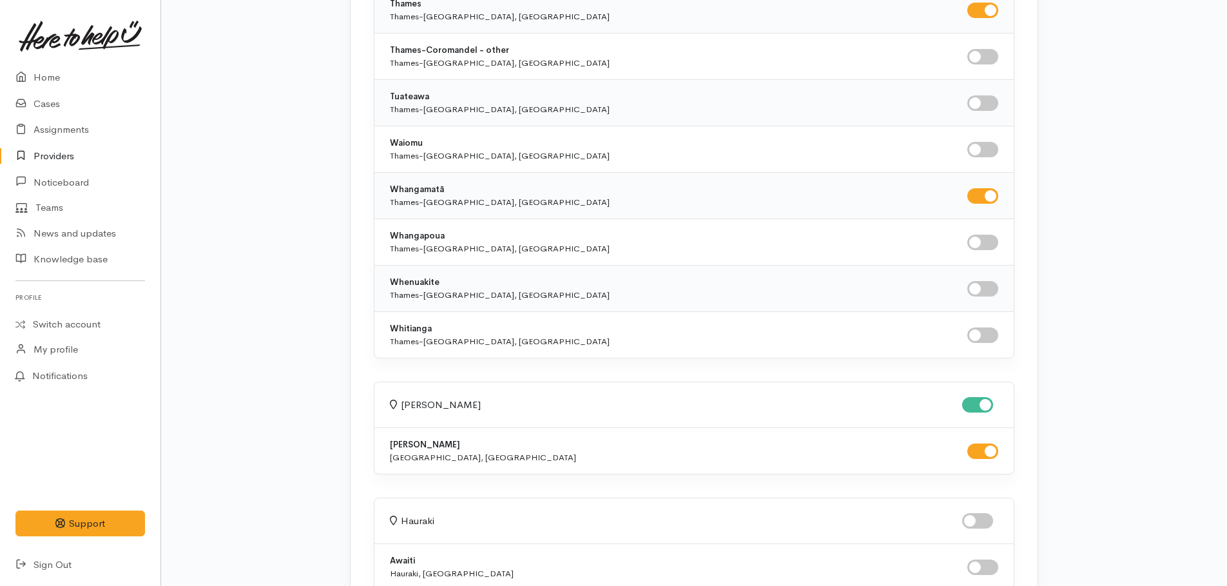
scroll to position [4512, 0]
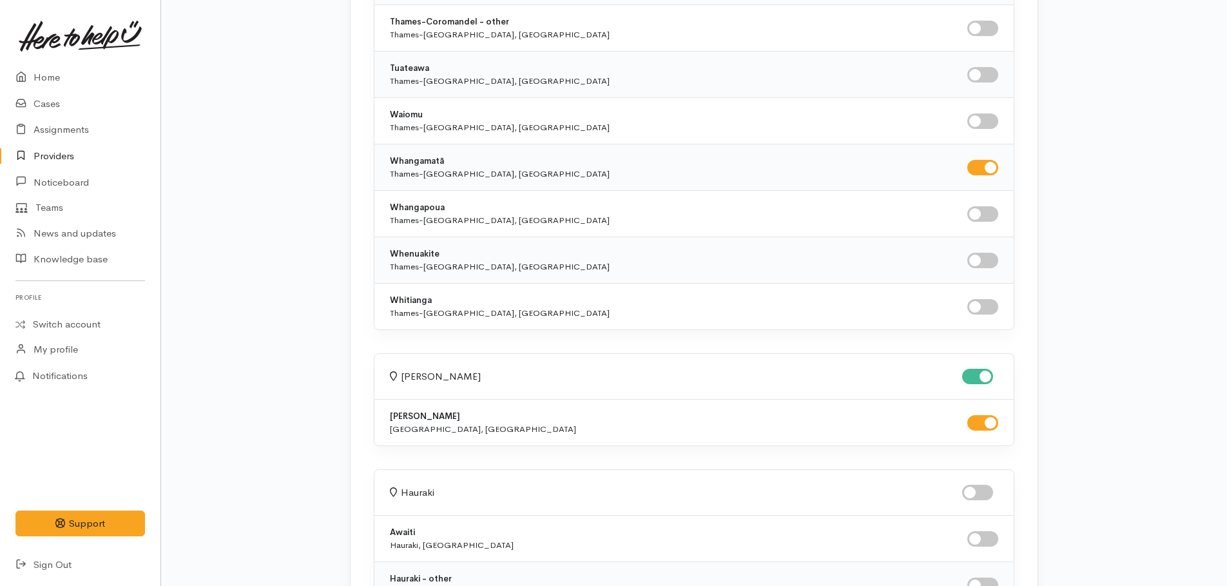
click at [986, 175] on input "checkbox" at bounding box center [982, 167] width 31 height 15
checkbox input "false"
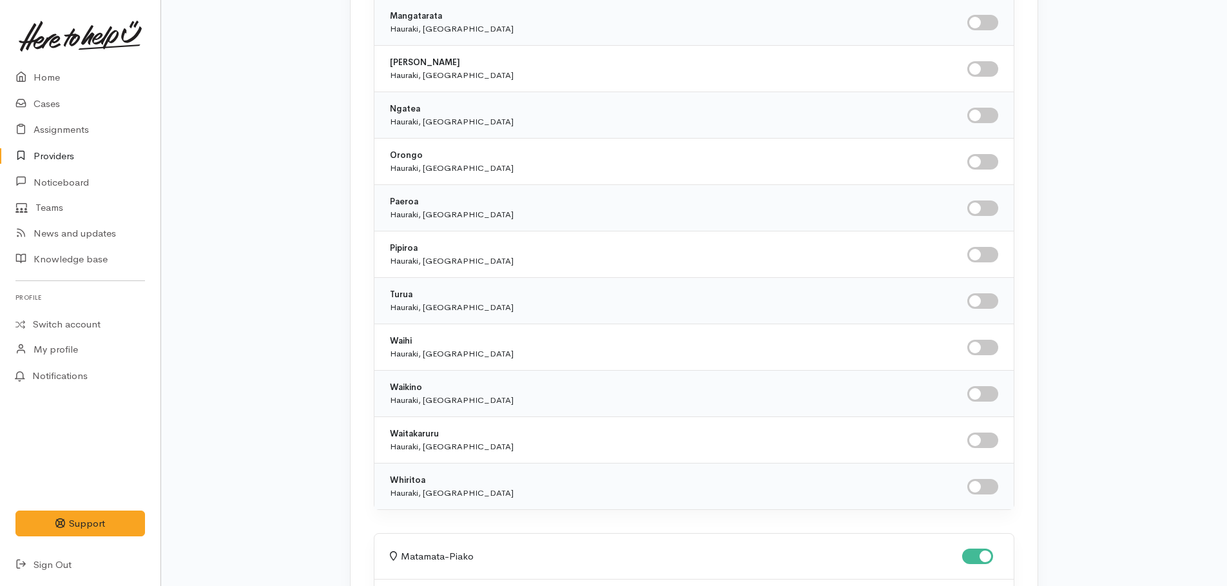
scroll to position [5285, 0]
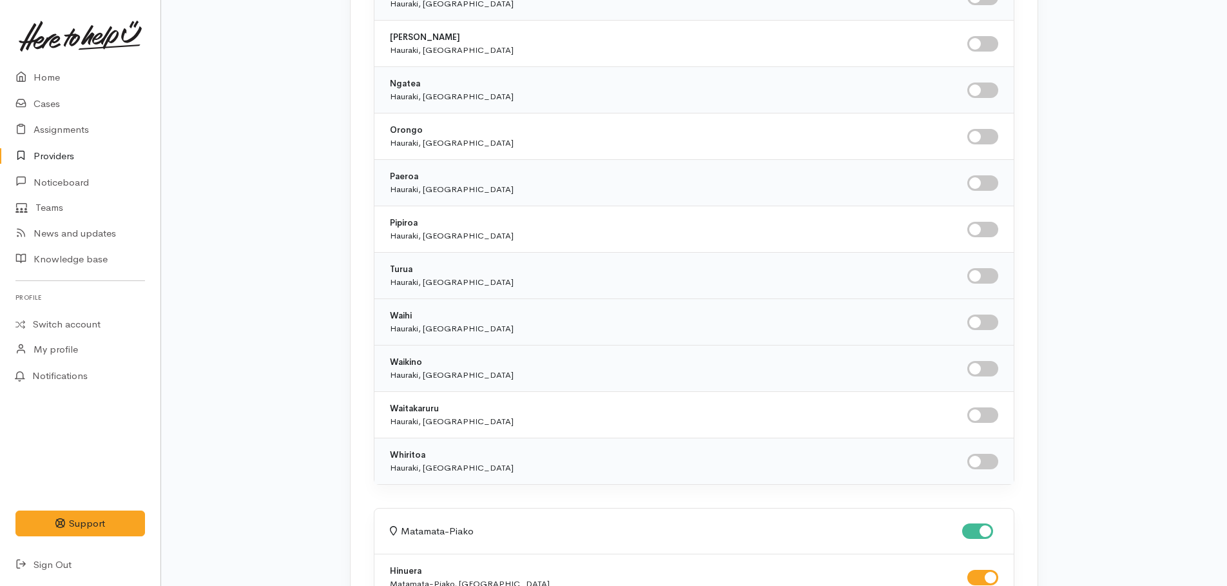
click at [977, 324] on input "checkbox" at bounding box center [982, 322] width 31 height 15
checkbox input "true"
click at [976, 184] on input "checkbox" at bounding box center [982, 182] width 31 height 15
checkbox input "true"
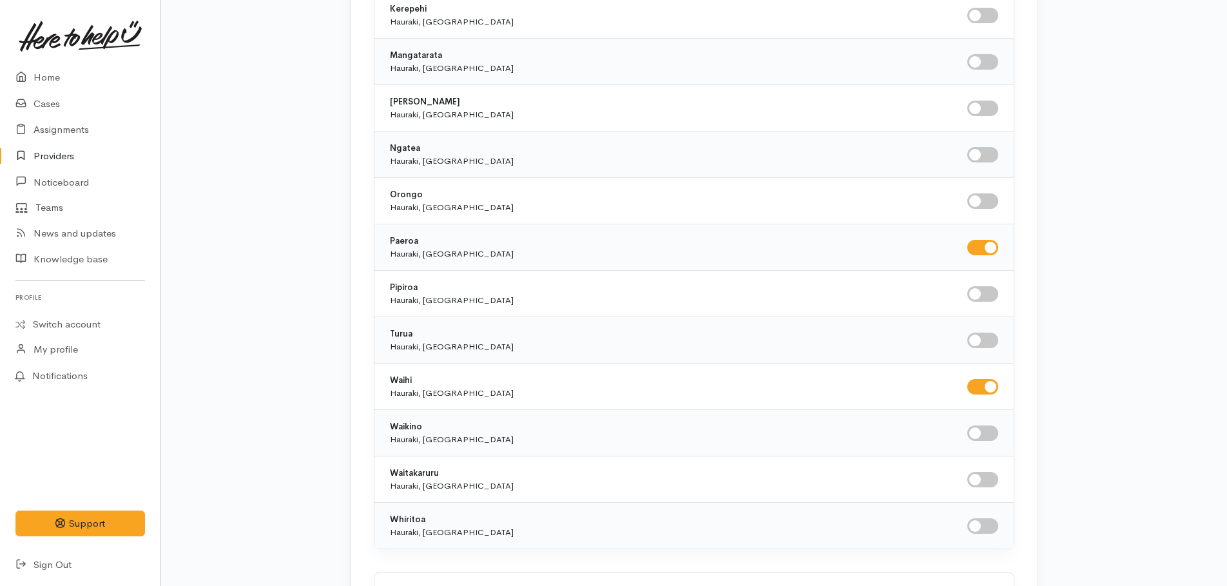
click at [975, 156] on input "checkbox" at bounding box center [982, 154] width 31 height 15
checkbox input "true"
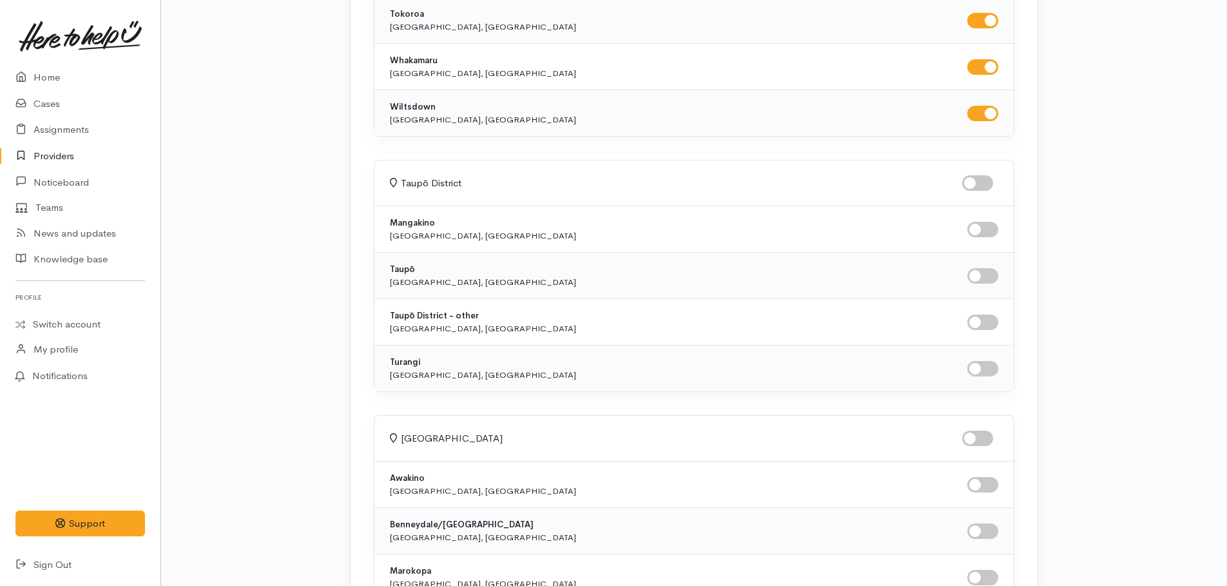
scroll to position [7283, 0]
click at [984, 272] on input "checkbox" at bounding box center [982, 273] width 31 height 15
checkbox input "true"
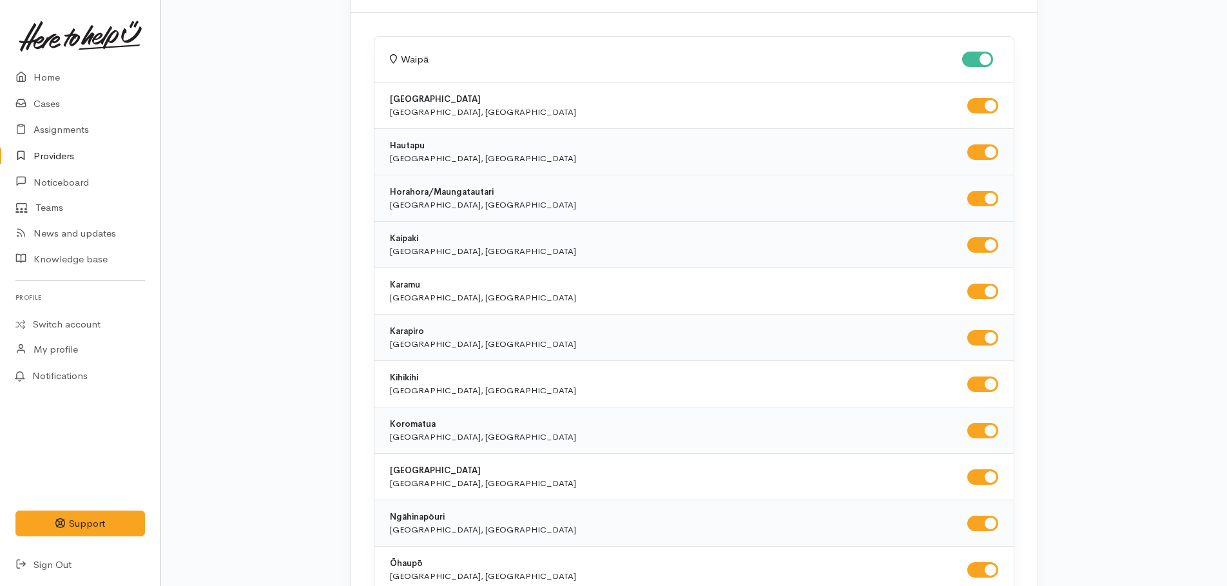
scroll to position [0, 0]
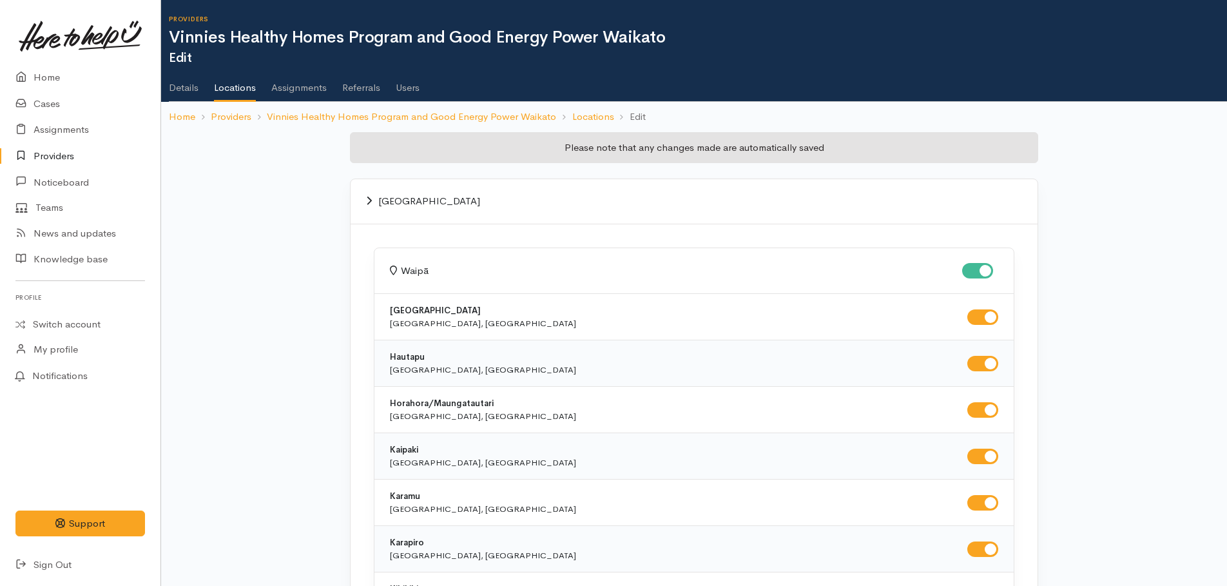
click at [299, 86] on link "Assignments" at bounding box center [298, 83] width 55 height 36
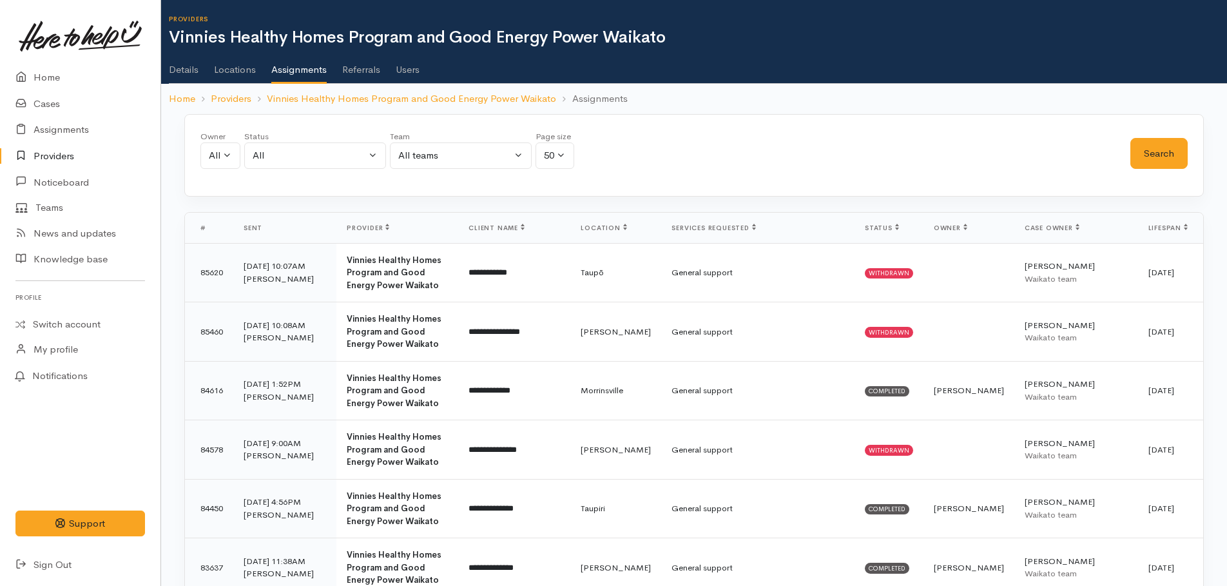
click at [405, 61] on link "Users" at bounding box center [408, 65] width 24 height 36
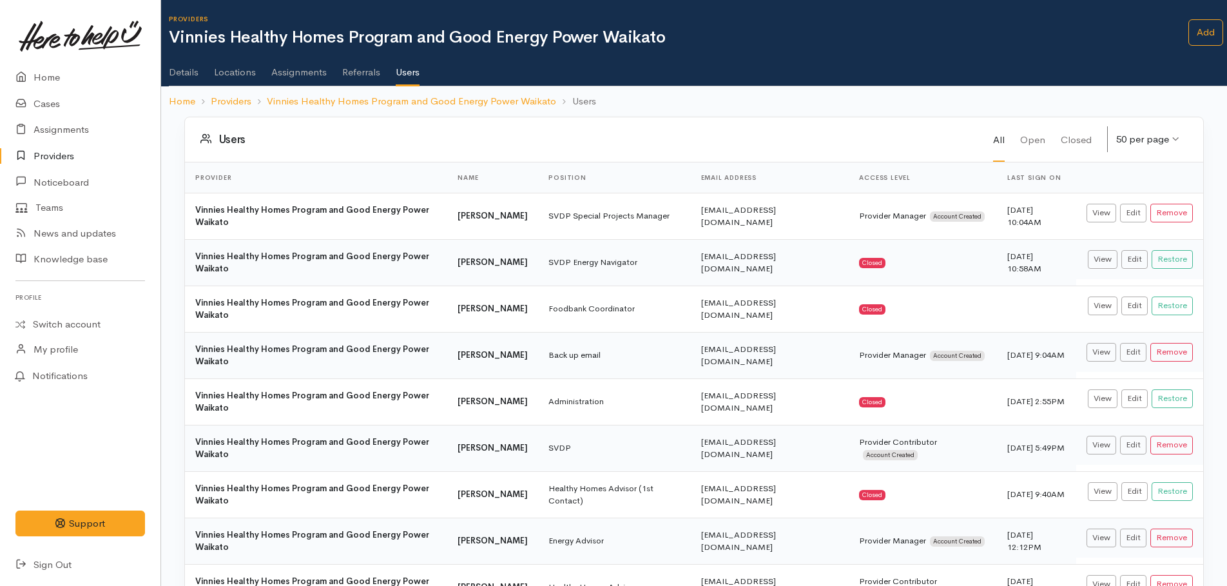
click at [186, 78] on link "Details" at bounding box center [184, 68] width 30 height 36
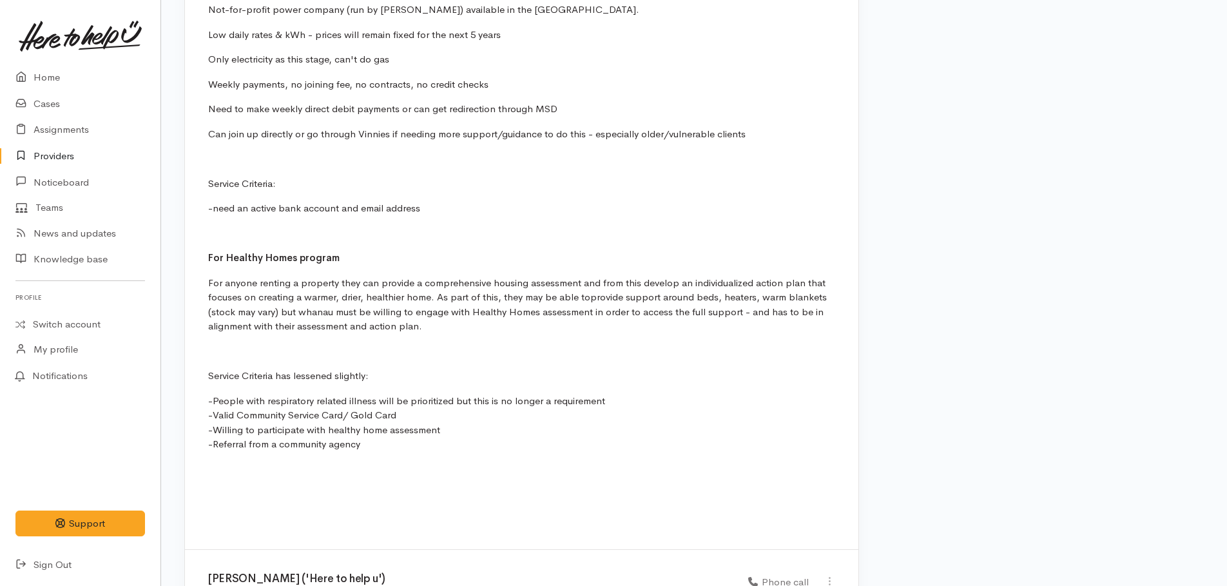
scroll to position [1729, 0]
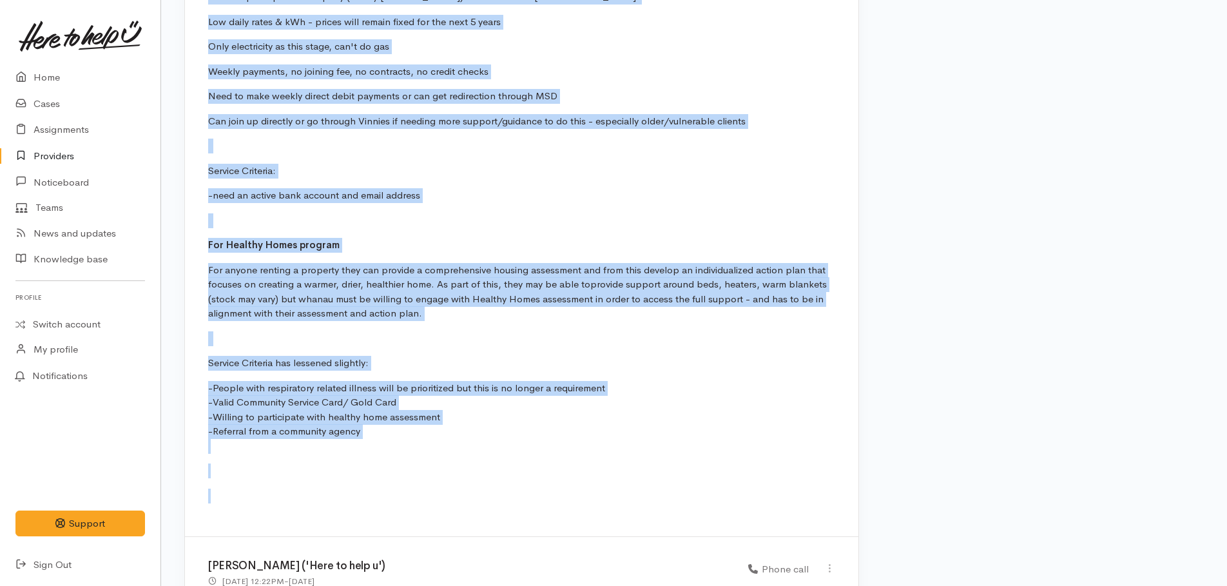
drag, startPoint x: 205, startPoint y: 120, endPoint x: 409, endPoint y: 477, distance: 411.1
click at [409, 477] on div "Provider hui Kyleigh Pike ('Here to help u') 30 Jan 2025 3:10PM - 7 months ago …" at bounding box center [522, 112] width 674 height 850
copy div "I met with Kellah, Ashleigh (also with the Healthy Homes program) and Lana from…"
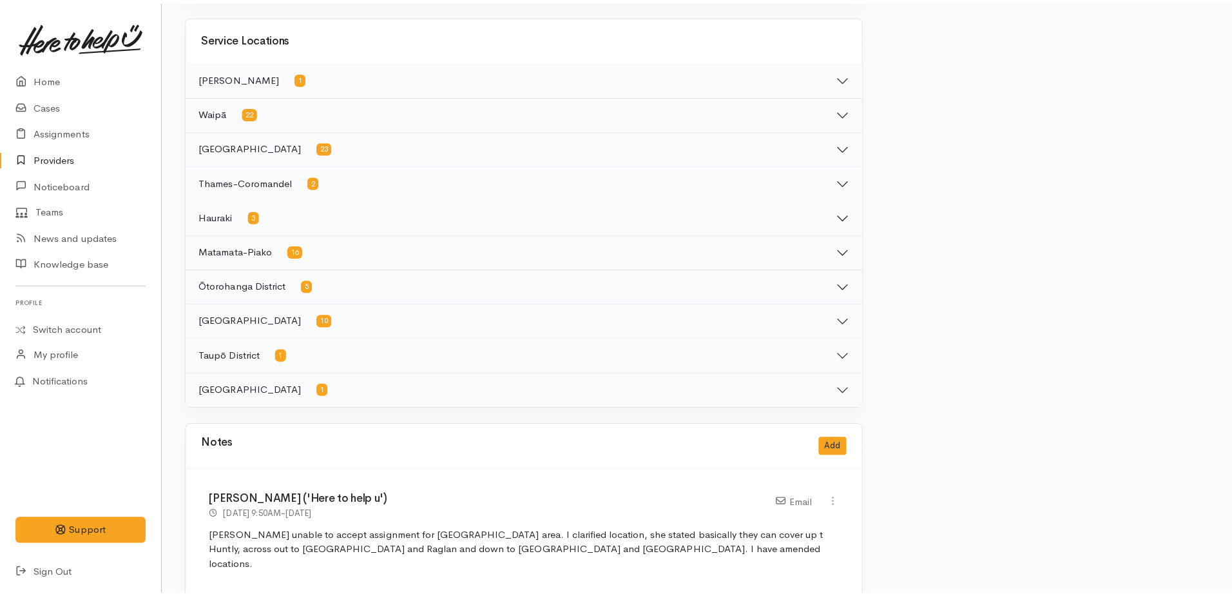
scroll to position [967, 0]
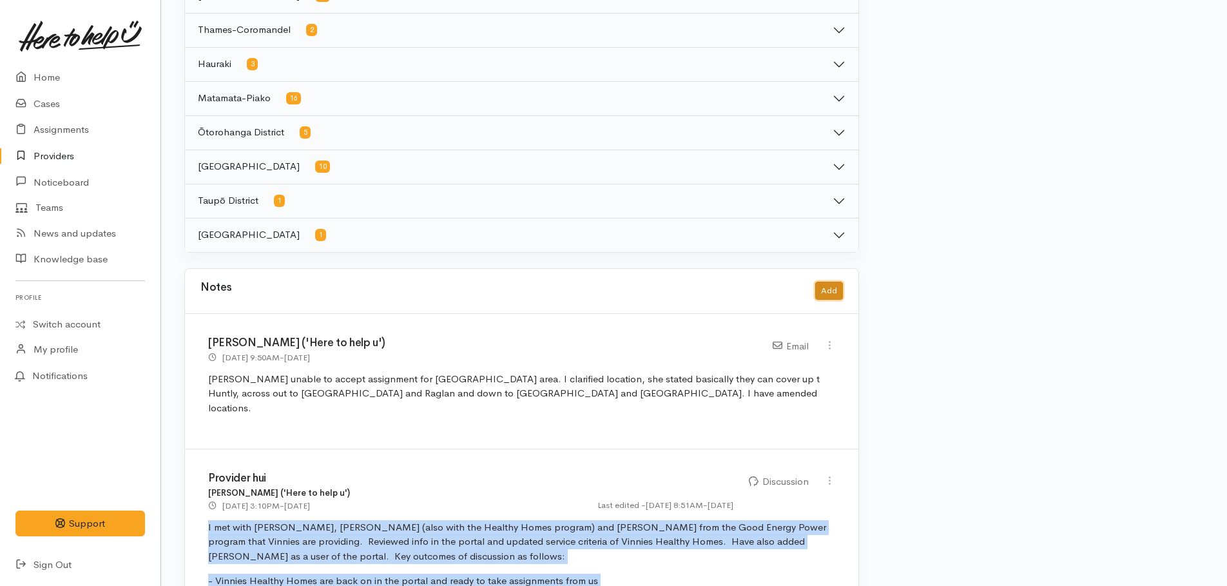
click at [821, 295] on button "Add" at bounding box center [829, 291] width 28 height 19
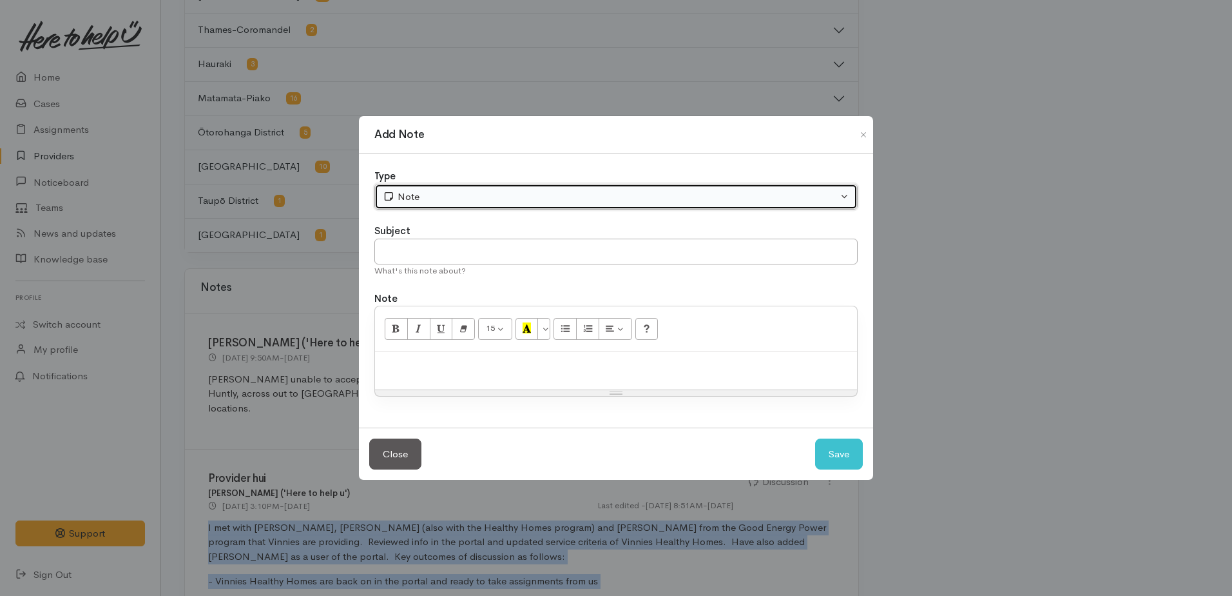
click at [456, 200] on div "Note" at bounding box center [610, 196] width 455 height 15
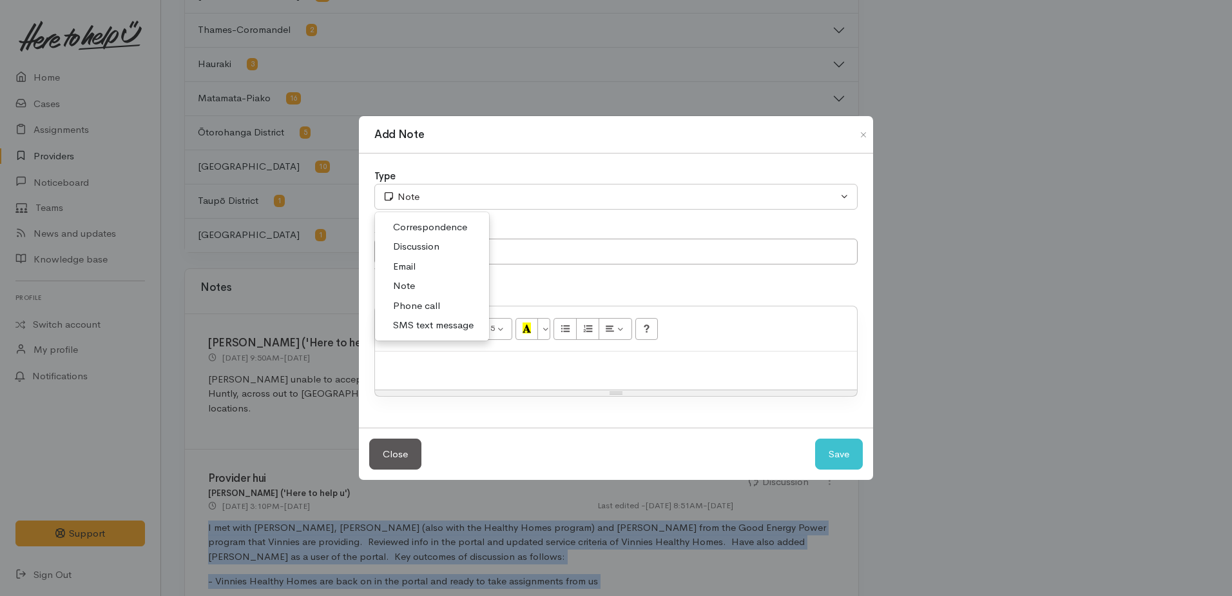
click at [420, 305] on span "Phone call" at bounding box center [416, 305] width 47 height 15
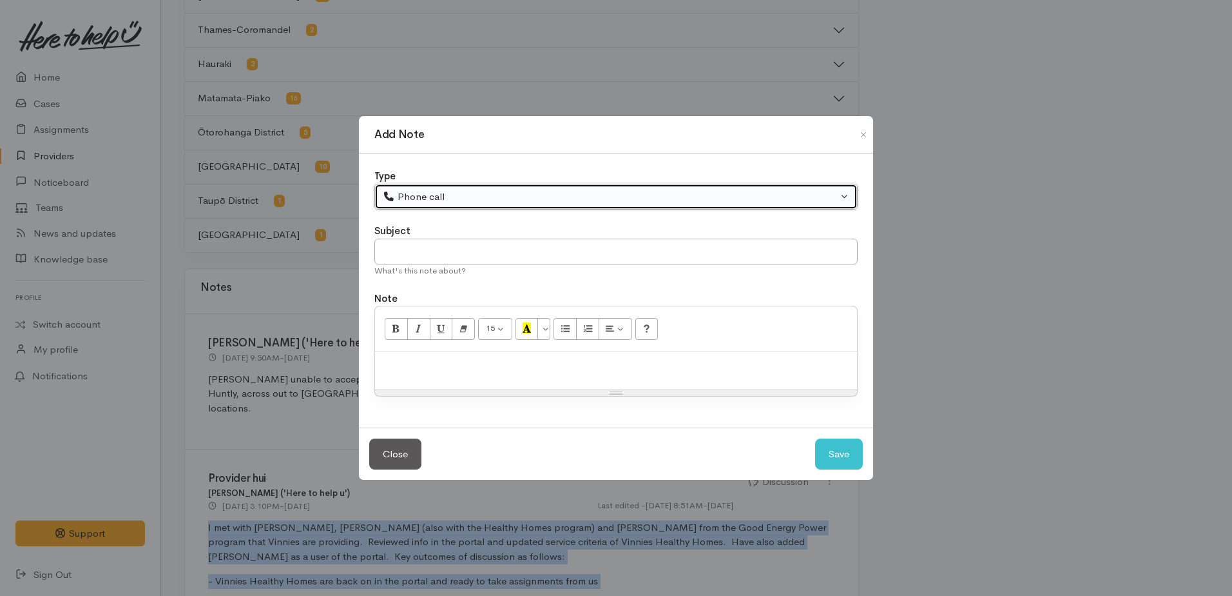
click at [424, 204] on button "Phone call" at bounding box center [615, 197] width 483 height 26
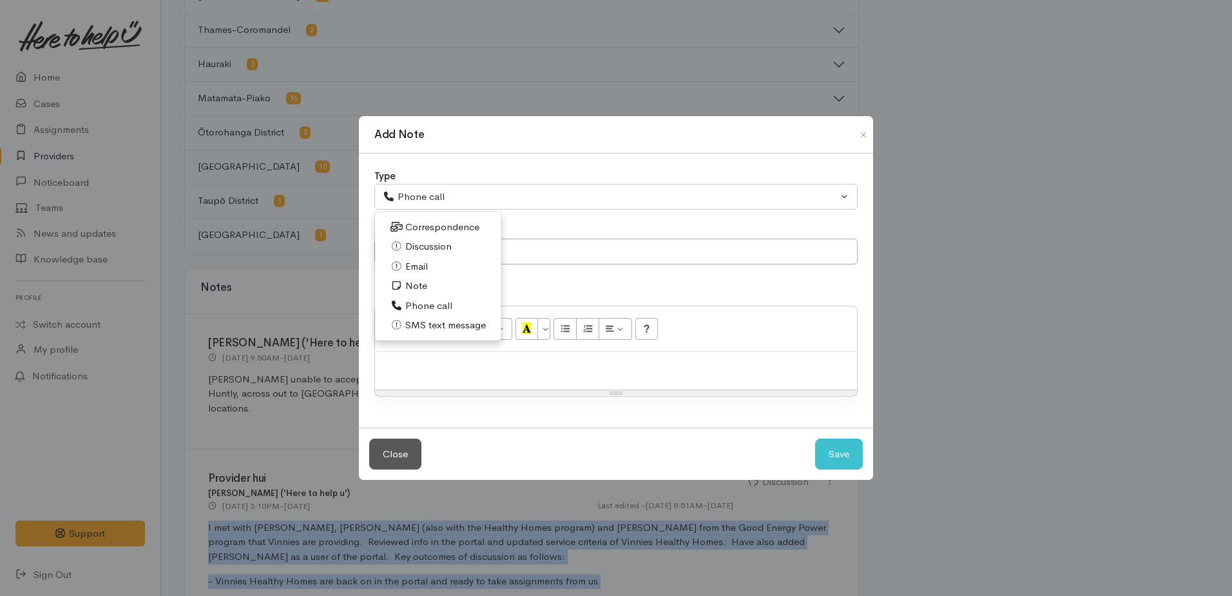
click at [424, 242] on span "Discussion" at bounding box center [428, 246] width 46 height 15
select select "4"
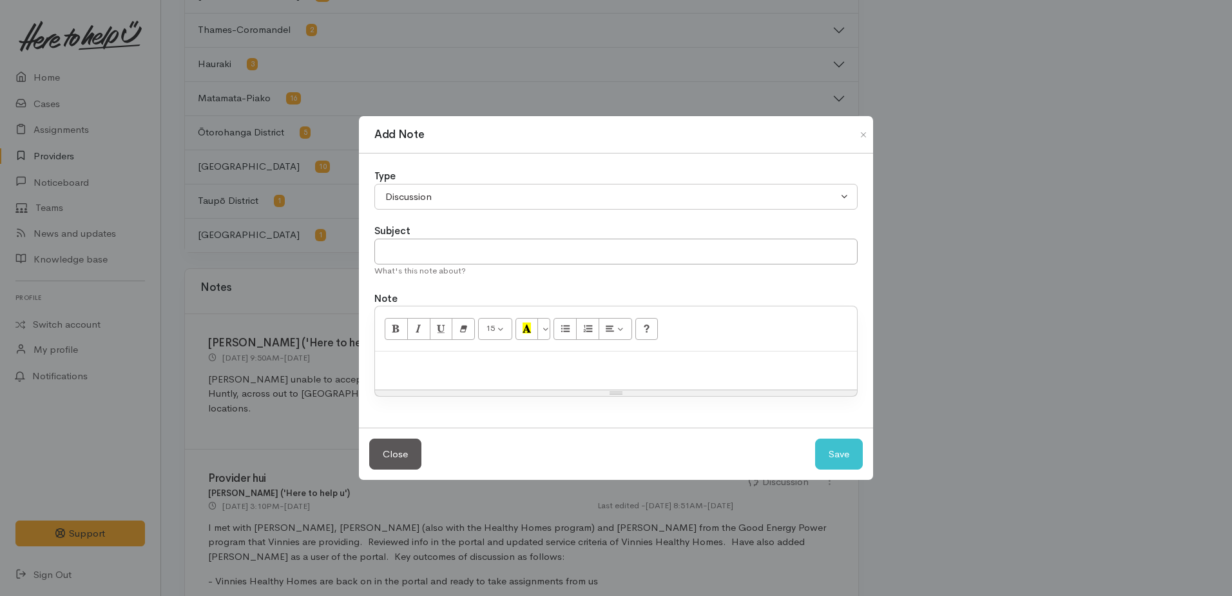
click at [405, 362] on p at bounding box center [616, 365] width 469 height 15
click at [442, 249] on input "text" at bounding box center [615, 251] width 483 height 26
type input "Provider Hui"
paste div
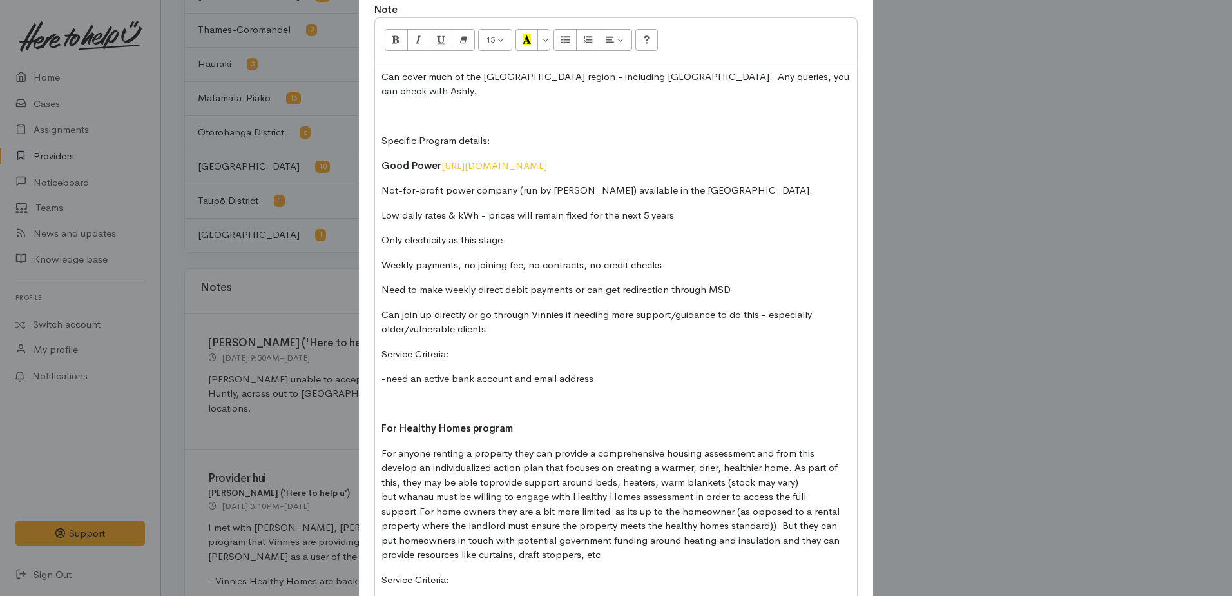
scroll to position [0, 0]
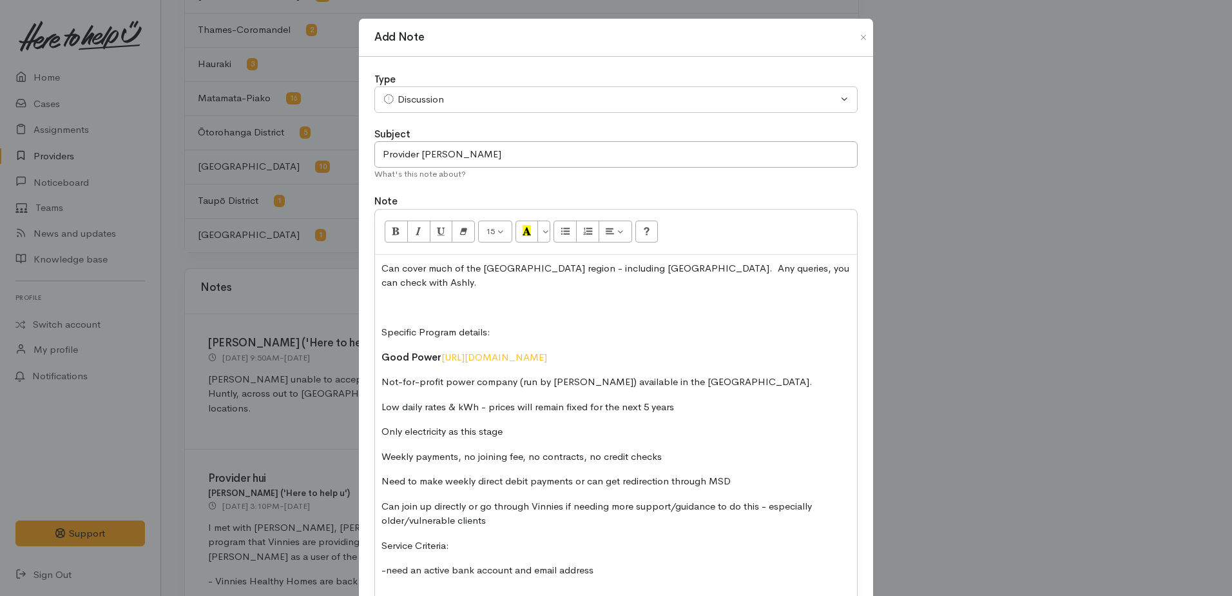
click at [382, 265] on p "Can cover much of the Waikato region - including Taupo. Any queries, you can ch…" at bounding box center [616, 275] width 469 height 29
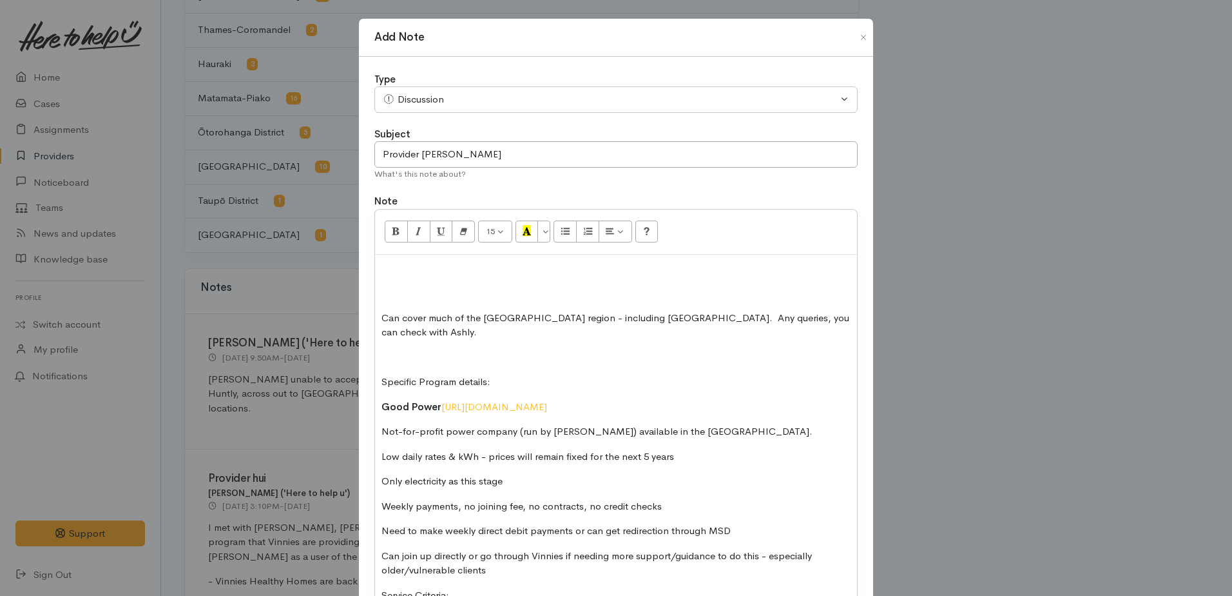
click at [382, 265] on p at bounding box center [616, 268] width 469 height 15
click at [659, 270] on p "I met wiht Ashly and Lana from Healthy Homes and Good Energy Power" at bounding box center [616, 268] width 469 height 15
click at [681, 266] on p "I met wiht Ashly and Lana from Healthy Homes and Good Power" at bounding box center [616, 268] width 469 height 15
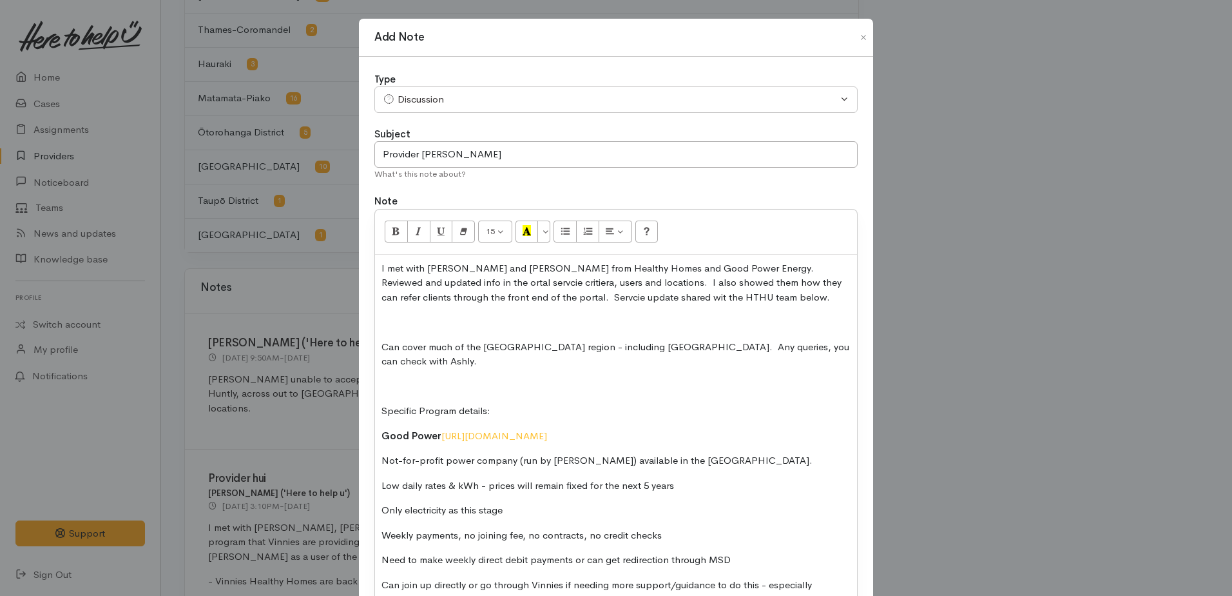
drag, startPoint x: 391, startPoint y: 285, endPoint x: 467, endPoint y: 302, distance: 78.0
click at [534, 325] on p at bounding box center [616, 322] width 469 height 15
click at [406, 285] on p "I met with Ashly and Lana from Healthy Homes and Good Power Energy. Reviewed an…" at bounding box center [616, 283] width 469 height 44
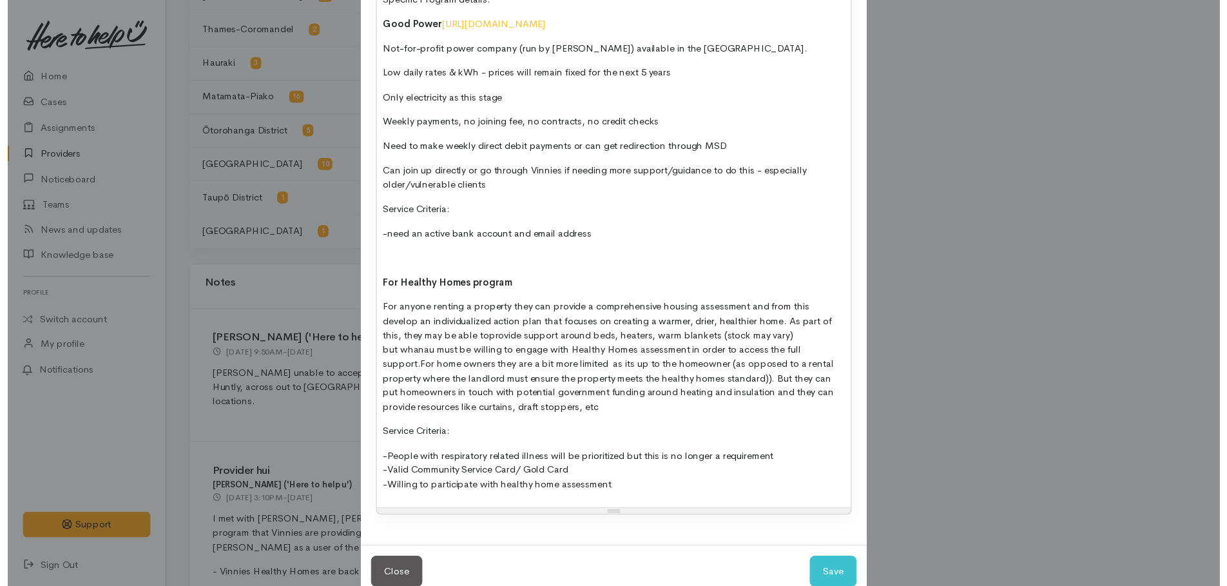
scroll to position [427, 0]
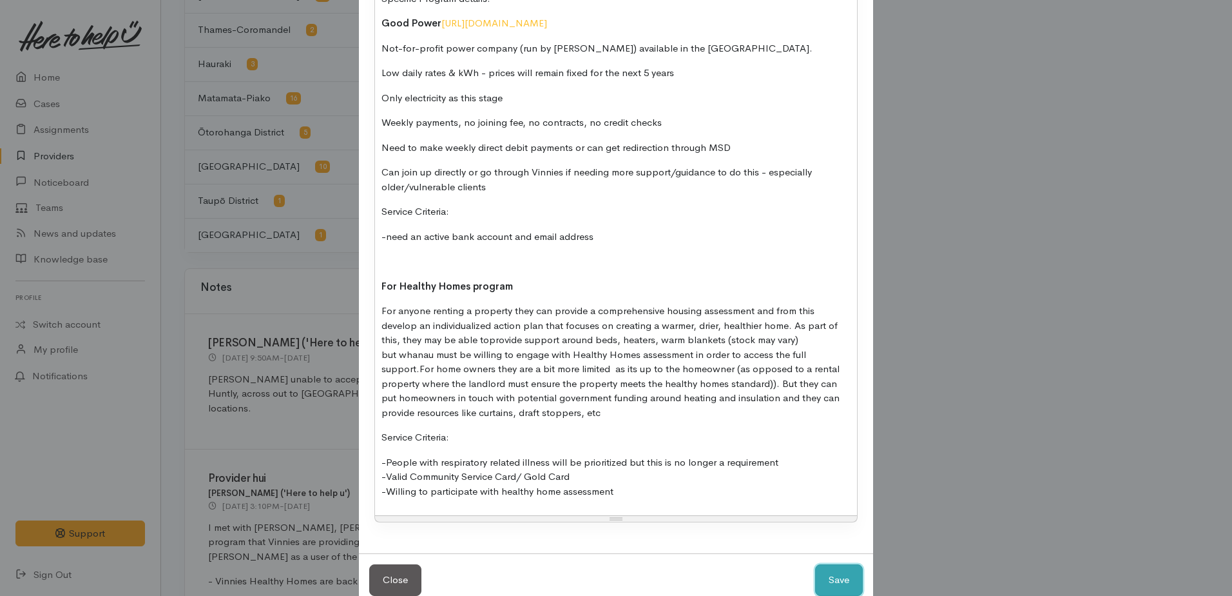
click at [828, 564] on button "Save" at bounding box center [839, 580] width 48 height 32
select select "1"
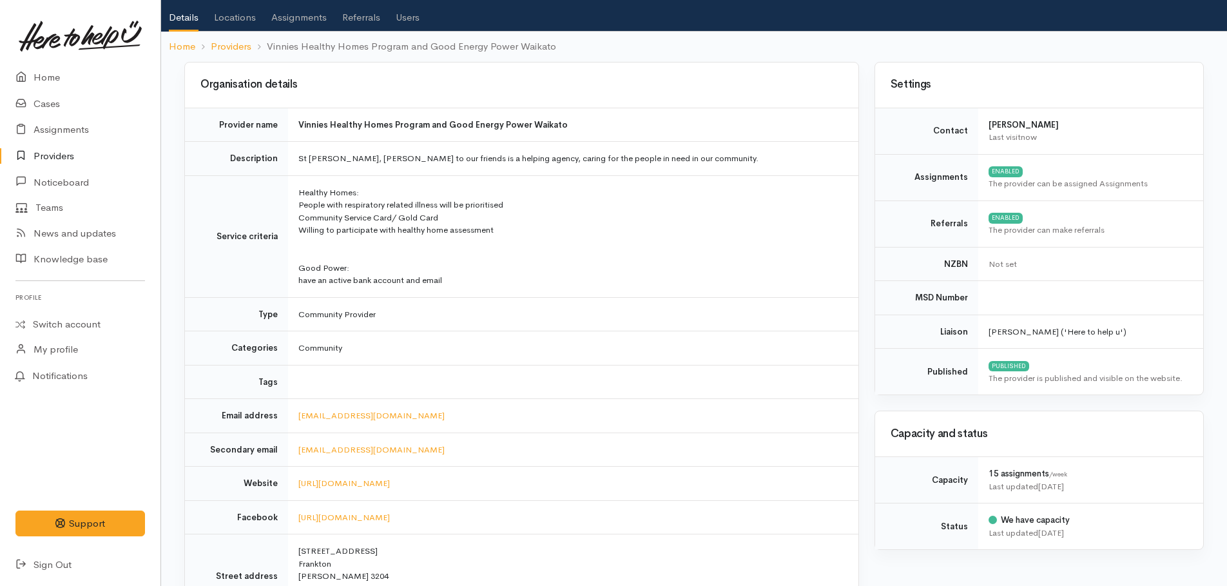
scroll to position [0, 0]
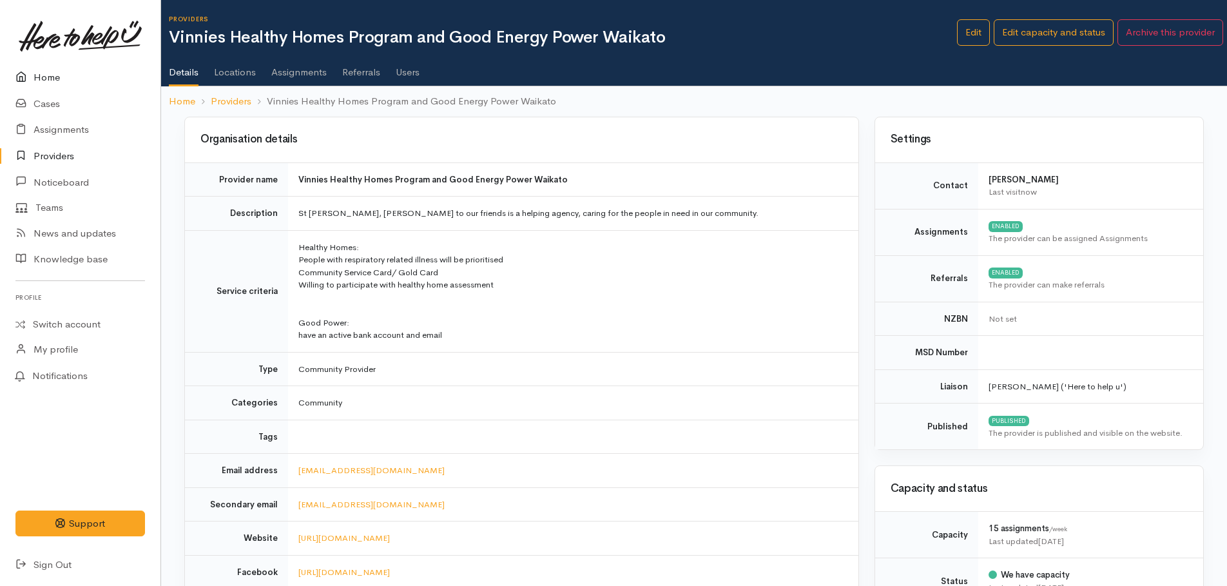
click at [53, 75] on link "Home" at bounding box center [80, 77] width 160 height 26
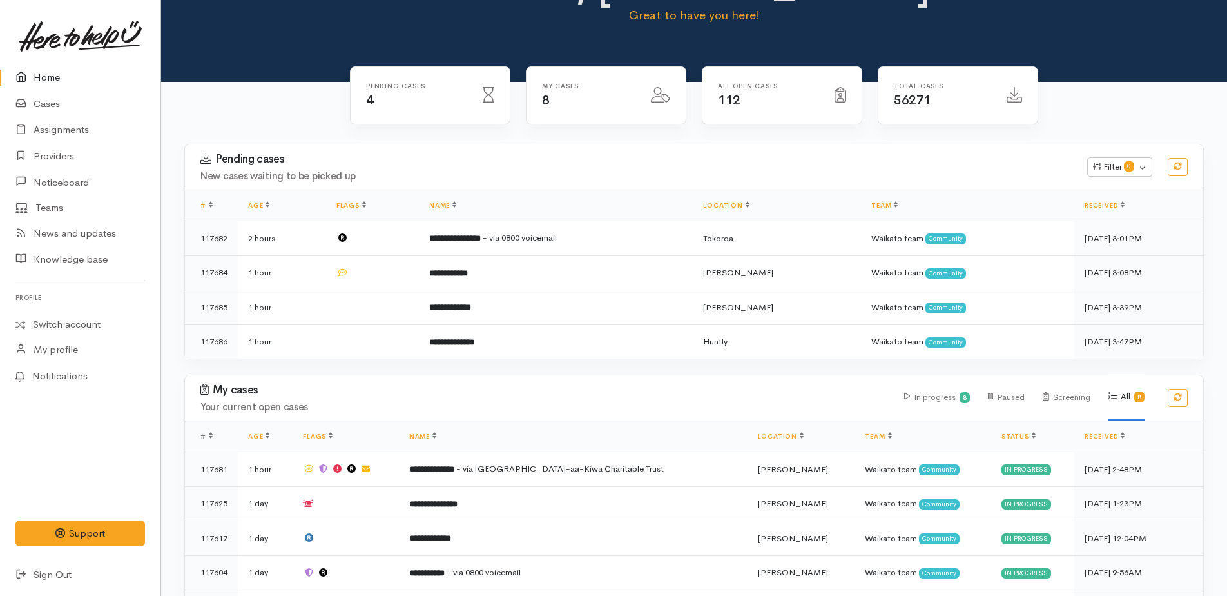
scroll to position [64, 0]
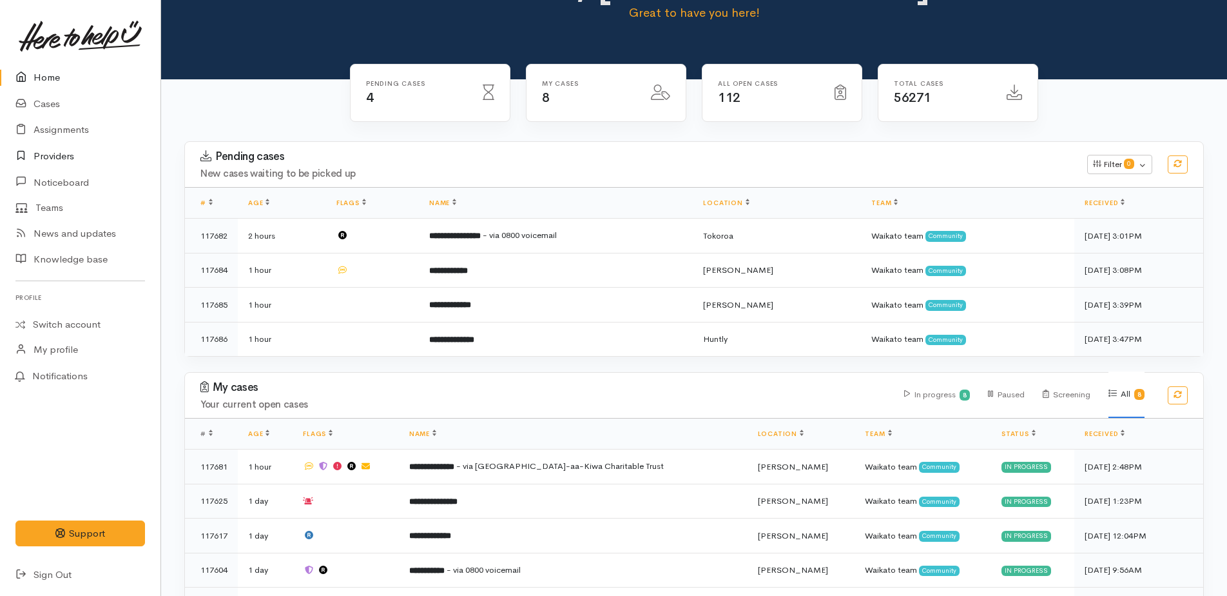
click at [50, 159] on link "Providers" at bounding box center [80, 156] width 160 height 26
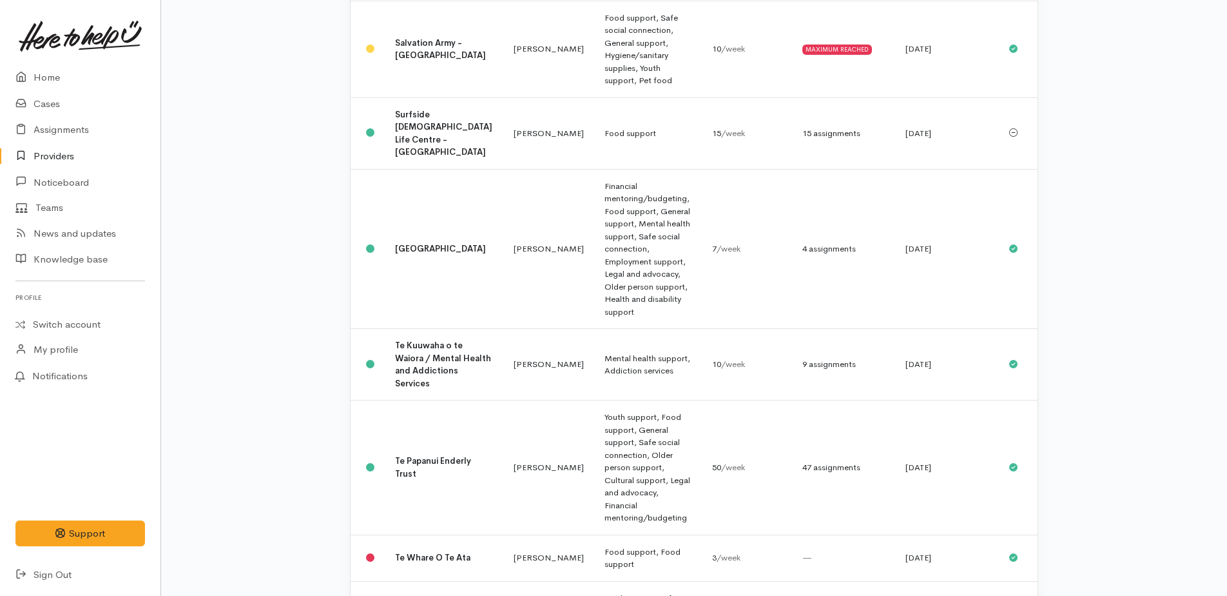
scroll to position [1845, 0]
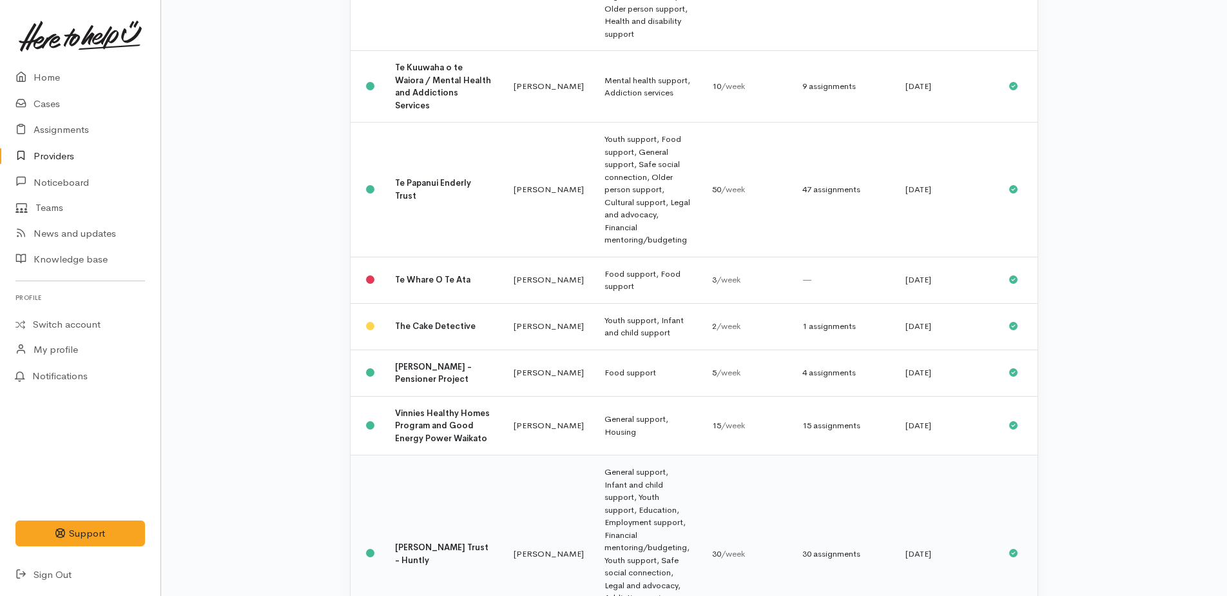
click at [416, 541] on b "[PERSON_NAME] Trust - Huntly" at bounding box center [441, 553] width 93 height 24
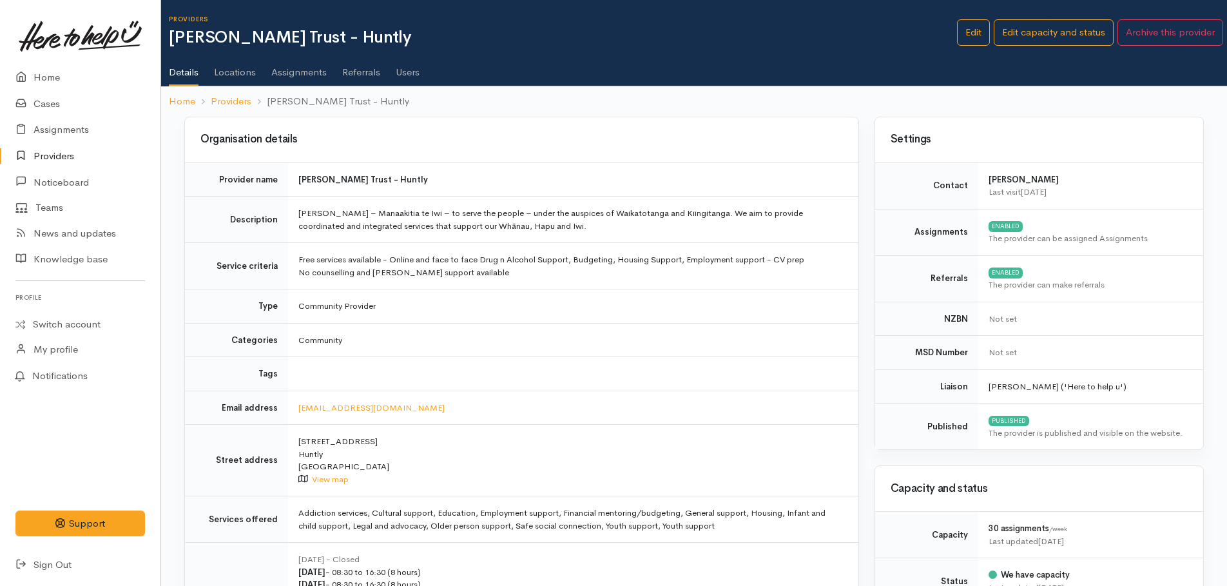
click at [300, 72] on link "Assignments" at bounding box center [298, 68] width 55 height 36
